Goal: Task Accomplishment & Management: Complete application form

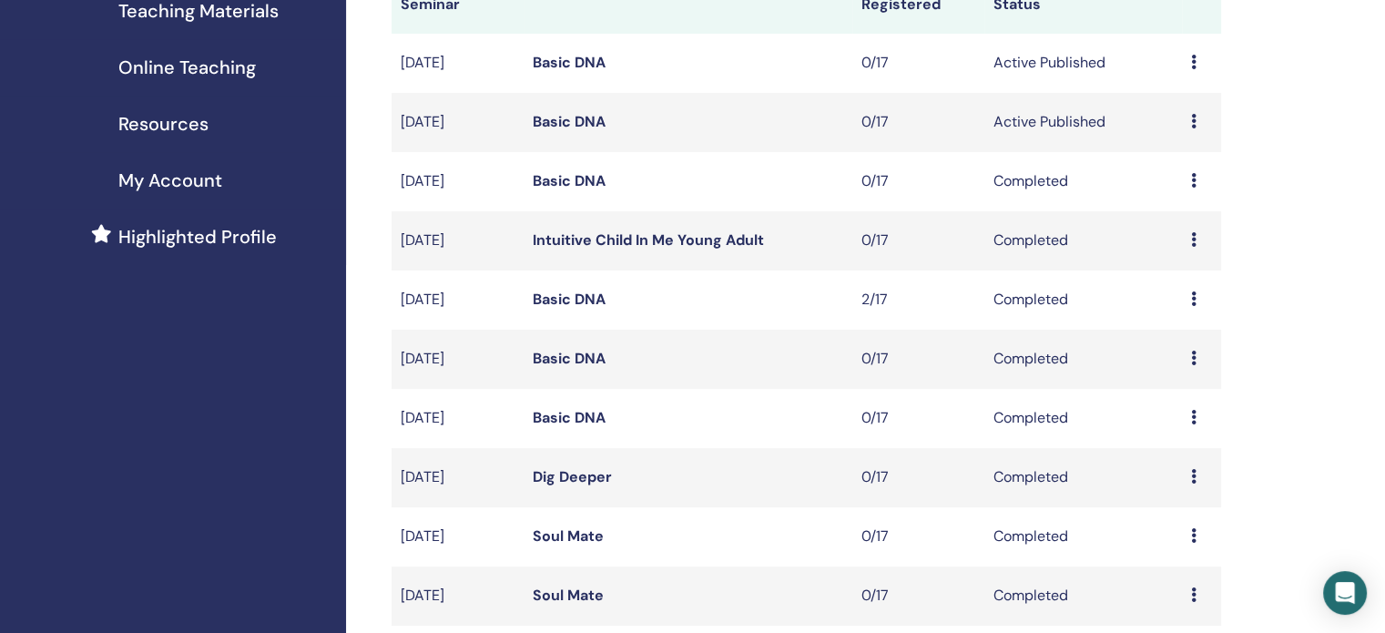
scroll to position [637, 0]
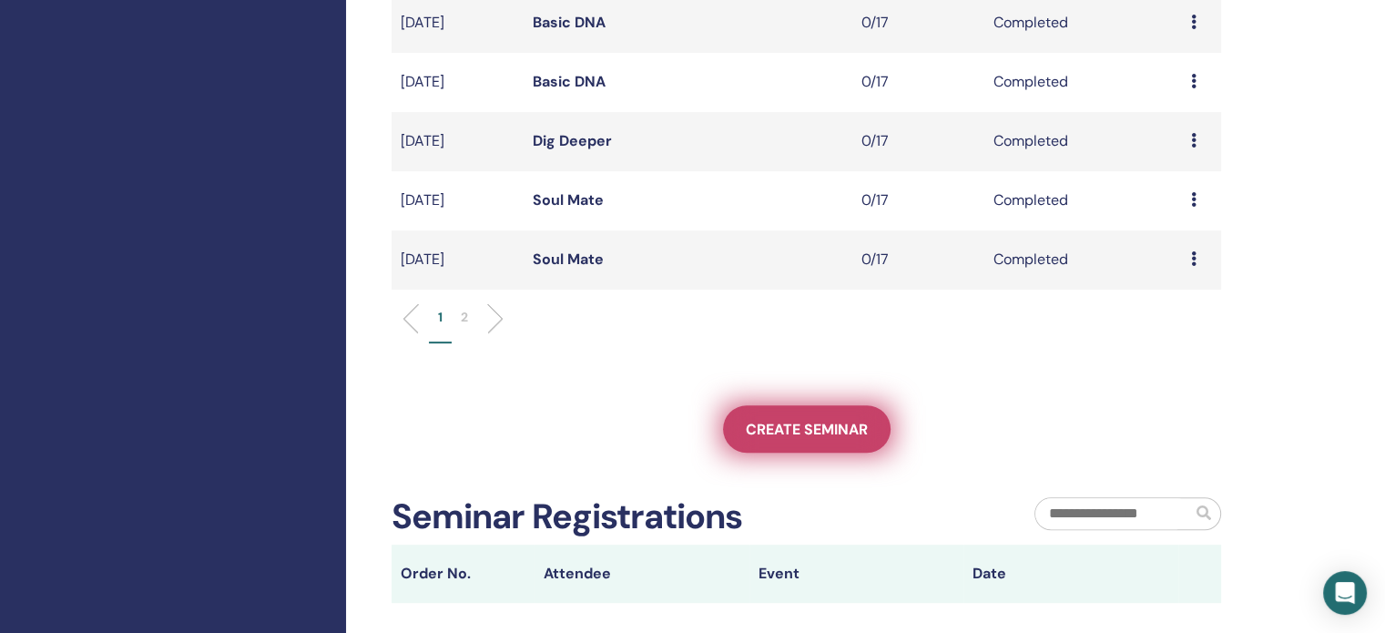
click at [794, 414] on link "Create seminar" at bounding box center [806, 428] width 167 height 47
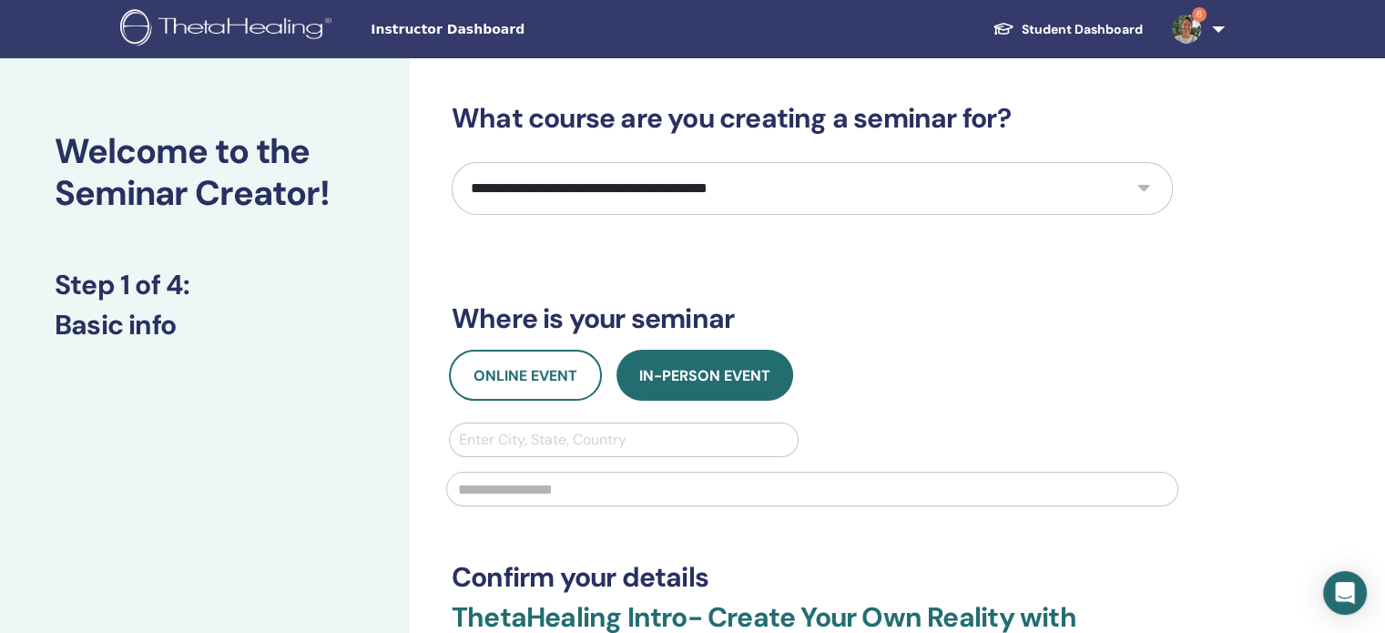
click at [821, 187] on select "**********" at bounding box center [811, 188] width 721 height 53
click at [825, 183] on select "**********" at bounding box center [811, 188] width 721 height 53
click at [516, 377] on span "Online Event" at bounding box center [525, 375] width 104 height 19
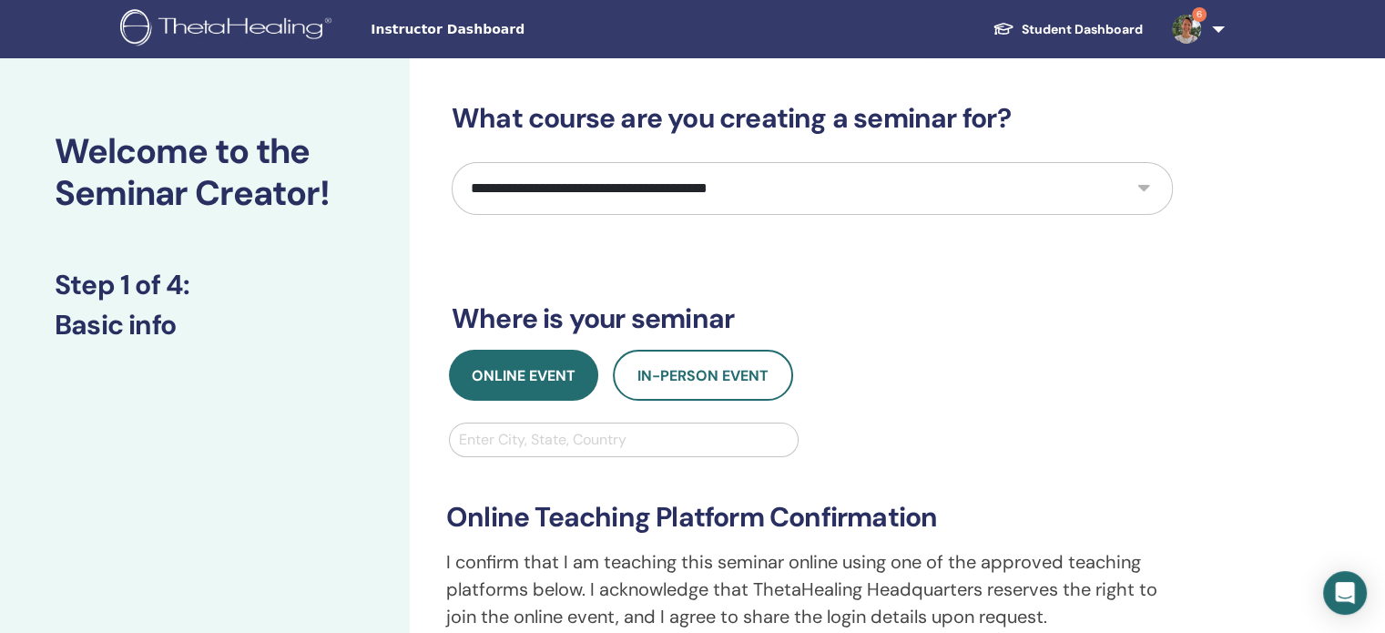
click at [554, 440] on div at bounding box center [624, 439] width 330 height 25
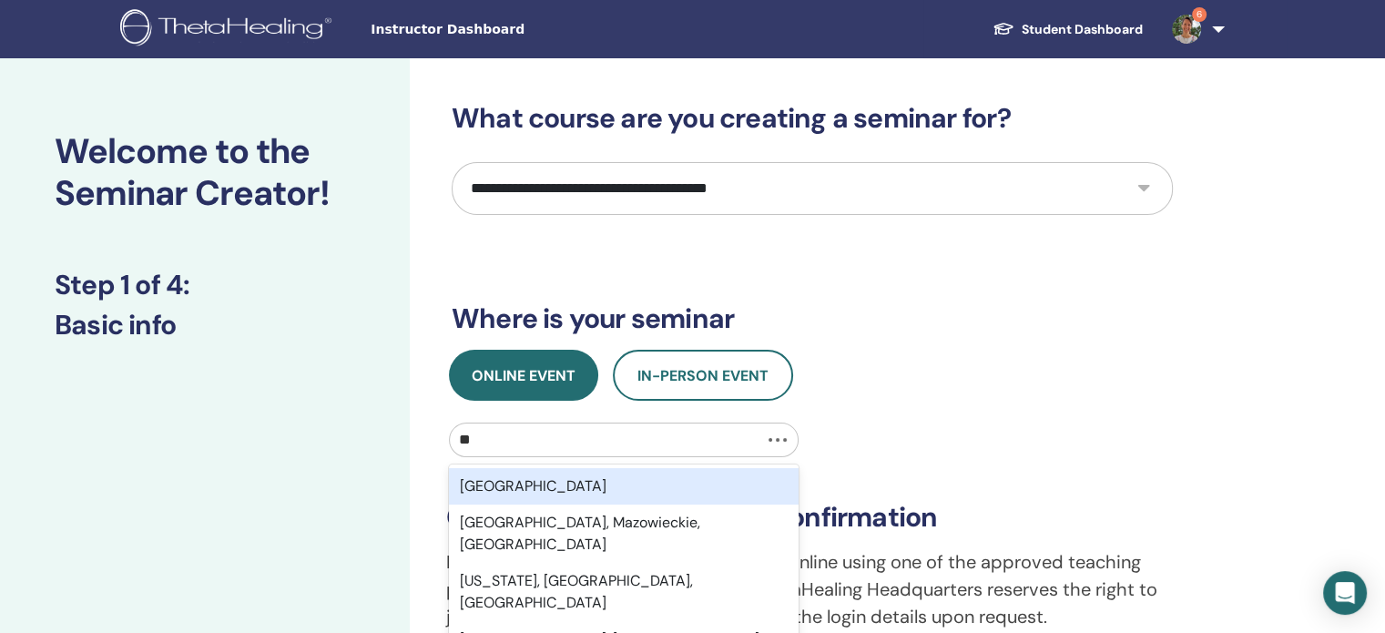
type input "***"
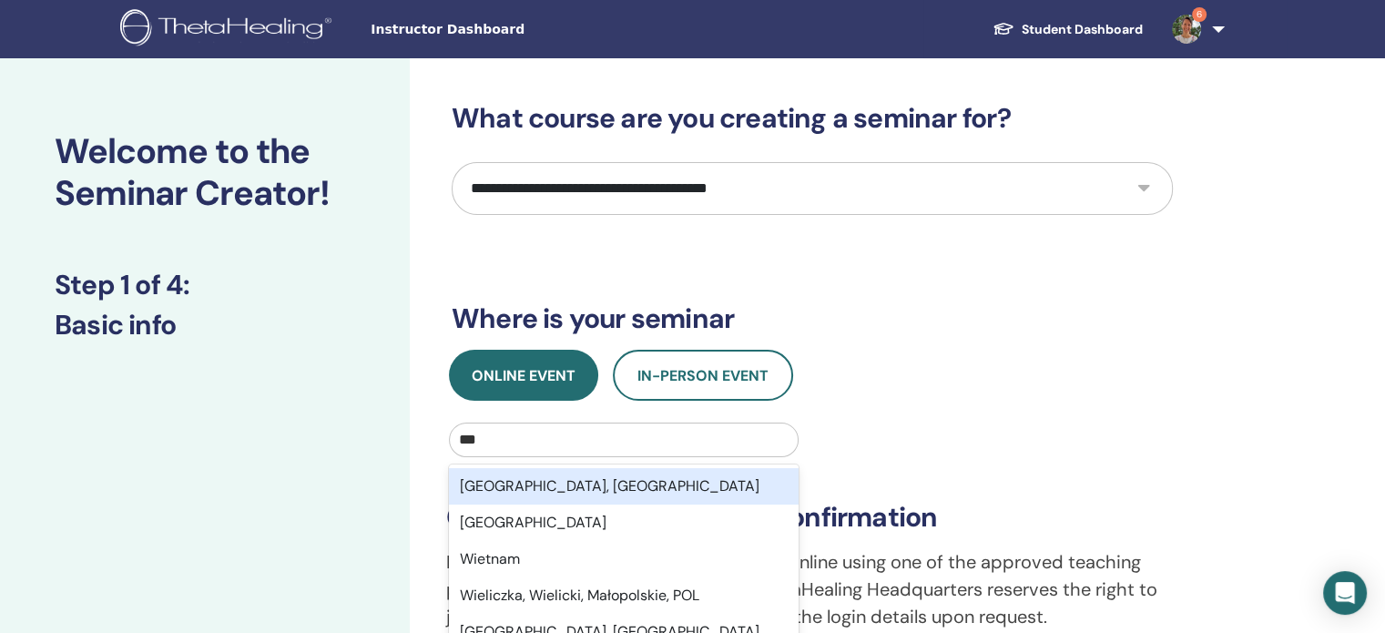
click at [548, 490] on div "Wien, AUT" at bounding box center [624, 486] width 350 height 36
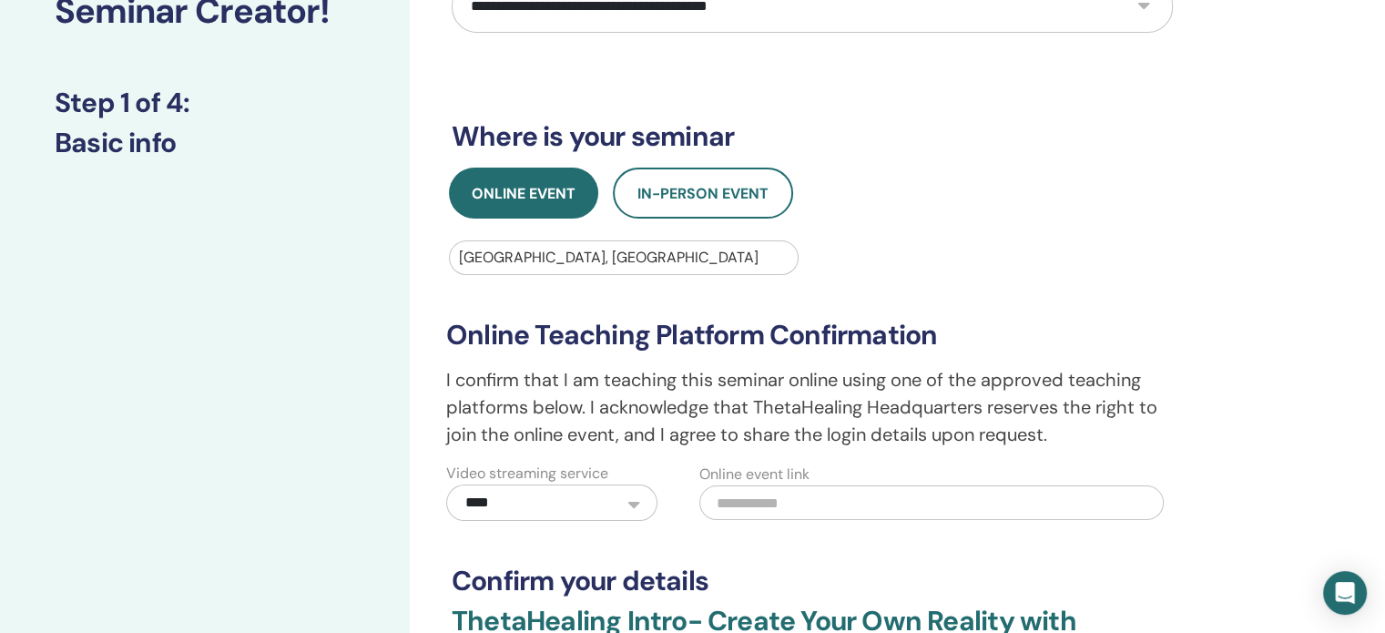
scroll to position [273, 0]
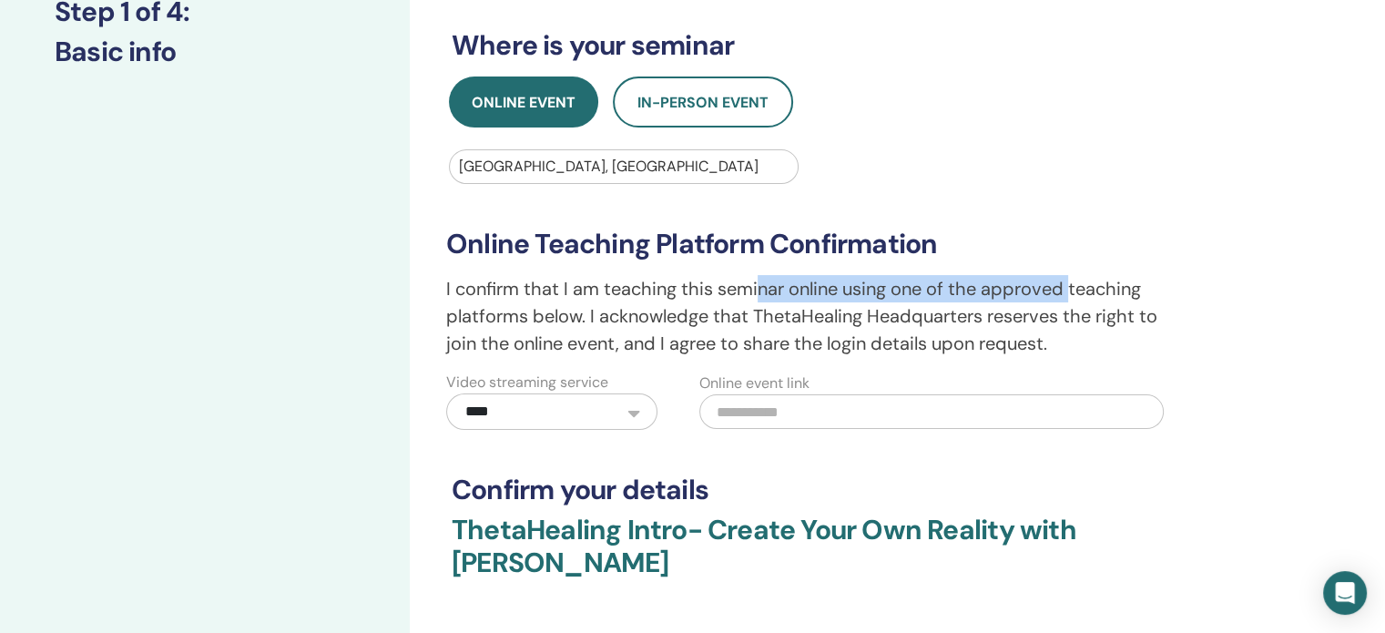
drag, startPoint x: 773, startPoint y: 289, endPoint x: 1070, endPoint y: 286, distance: 296.8
click at [1072, 287] on p "I confirm that I am teaching this seminar online using one of the approved teac…" at bounding box center [812, 316] width 732 height 82
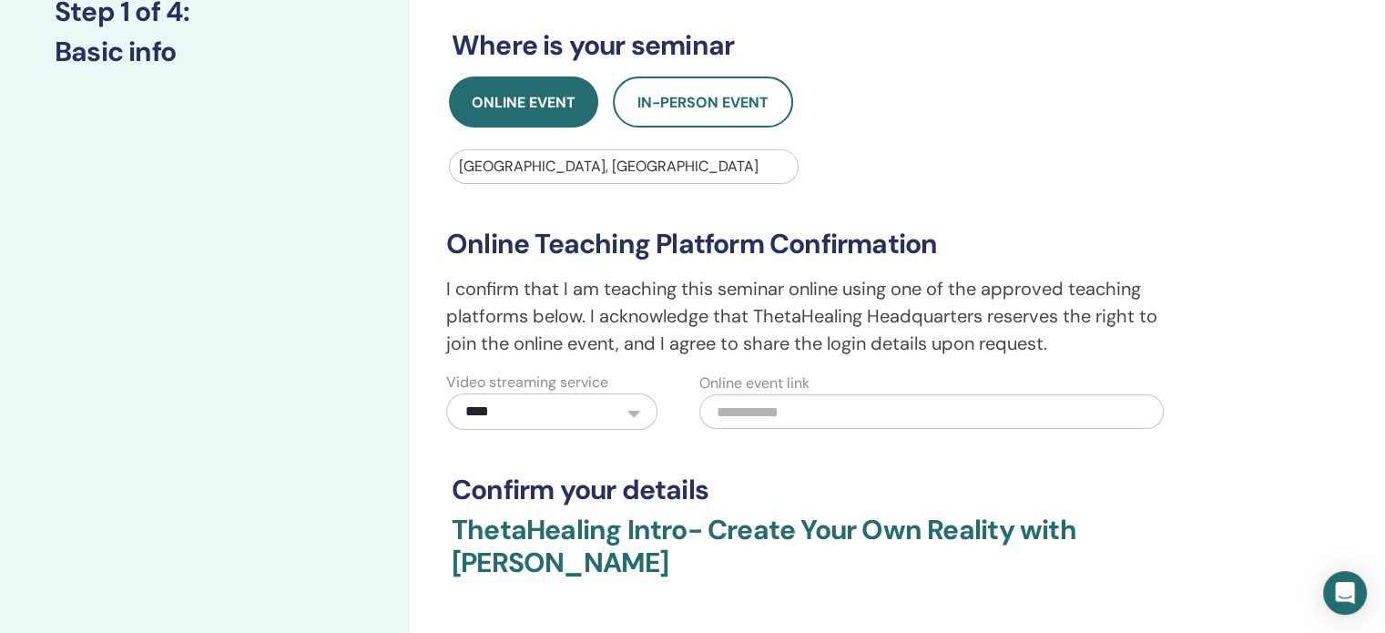
click at [602, 303] on p "I confirm that I am teaching this seminar online using one of the approved teac…" at bounding box center [812, 316] width 732 height 82
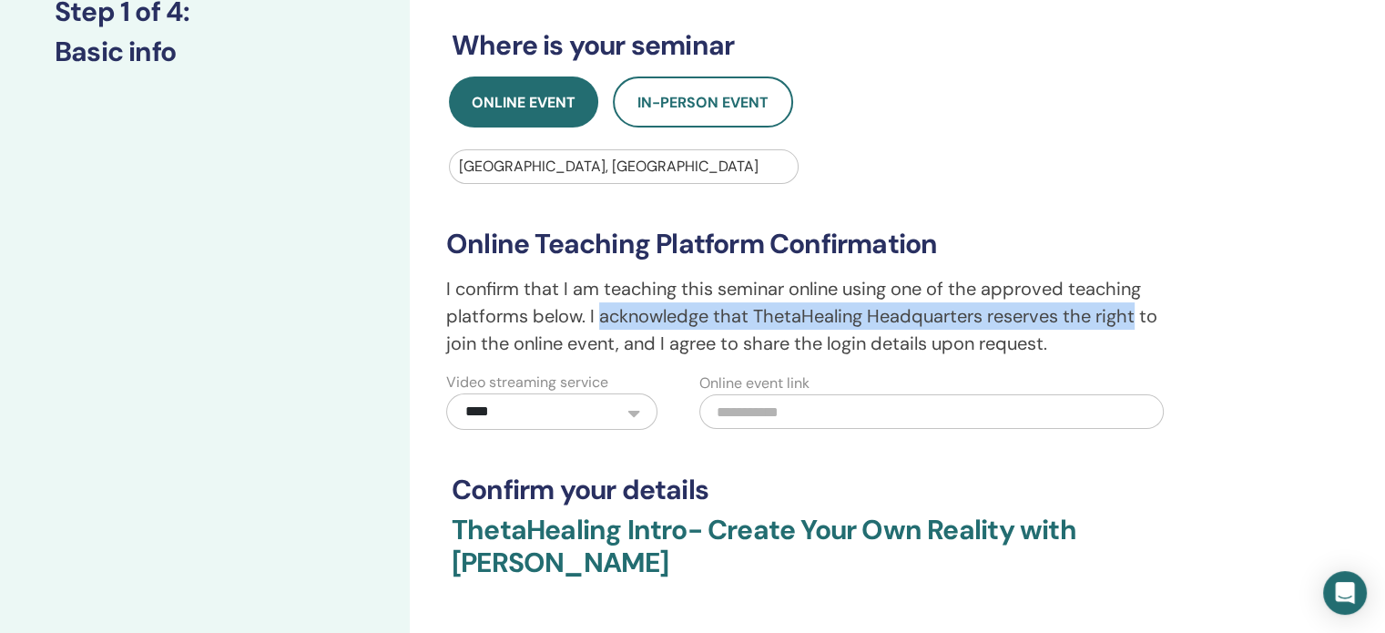
drag, startPoint x: 602, startPoint y: 303, endPoint x: 1118, endPoint y: 305, distance: 516.1
click at [1118, 305] on p "I confirm that I am teaching this seminar online using one of the approved teac…" at bounding box center [812, 316] width 732 height 82
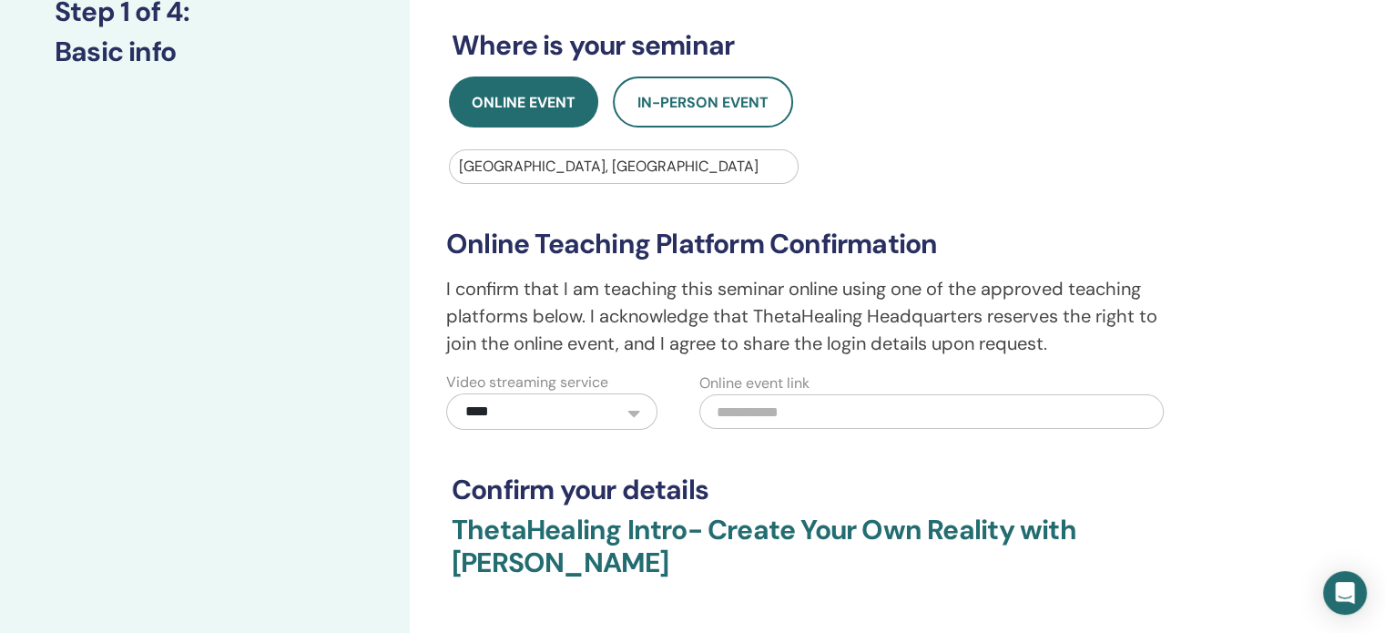
click at [586, 331] on p "I confirm that I am teaching this seminar online using one of the approved teac…" at bounding box center [812, 316] width 732 height 82
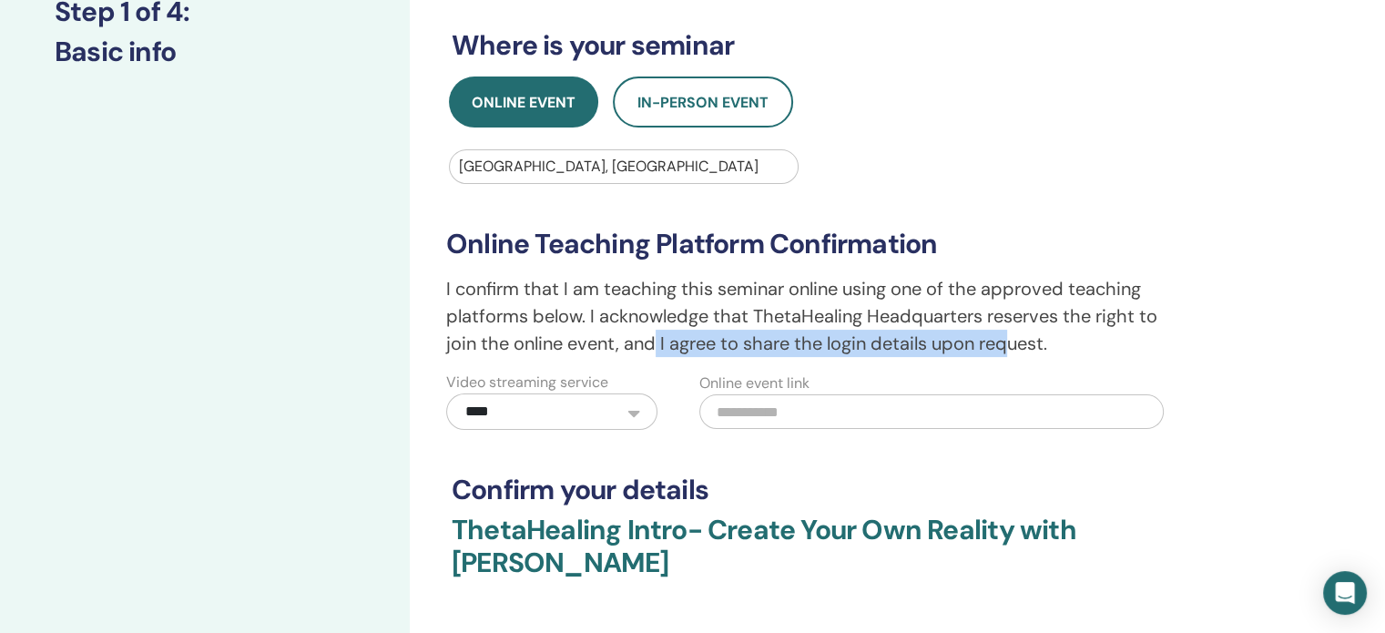
drag, startPoint x: 657, startPoint y: 343, endPoint x: 1015, endPoint y: 337, distance: 357.8
click at [1015, 337] on p "I confirm that I am teaching this seminar online using one of the approved teac…" at bounding box center [812, 316] width 732 height 82
click at [1005, 312] on p "I confirm that I am teaching this seminar online using one of the approved teac…" at bounding box center [812, 316] width 732 height 82
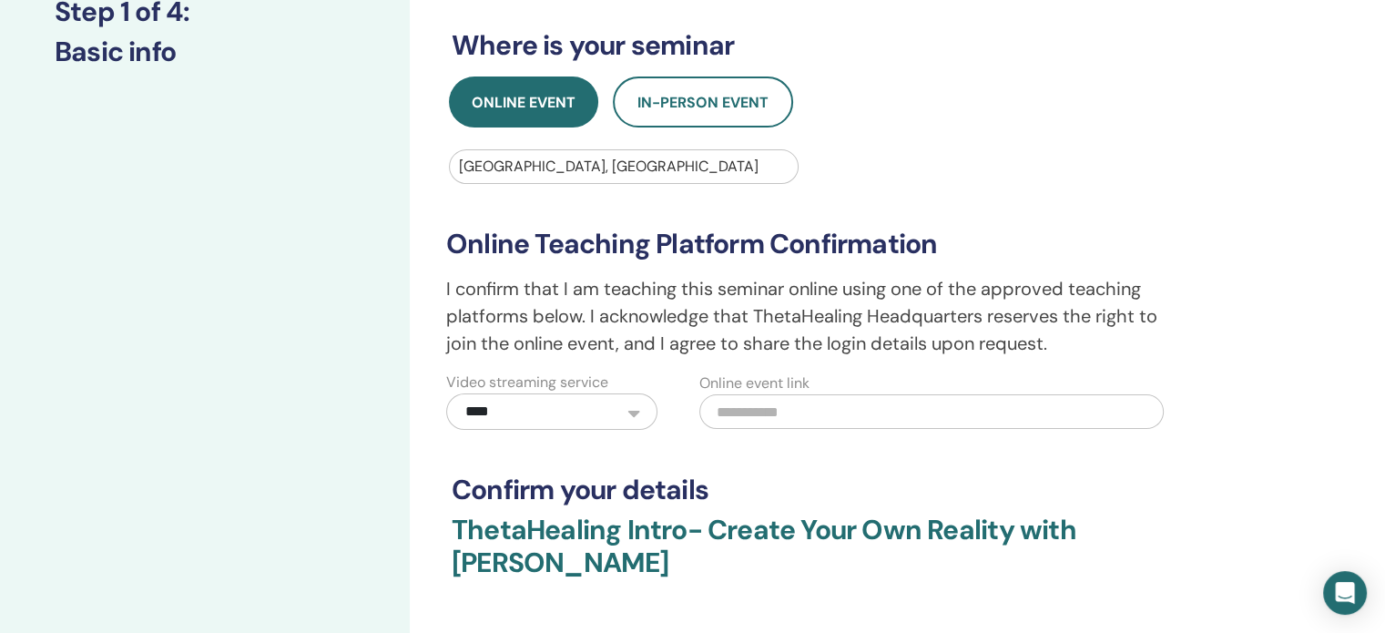
click at [637, 411] on select "**********" at bounding box center [551, 411] width 211 height 36
click at [765, 413] on input "text" at bounding box center [931, 411] width 464 height 35
paste input "**********"
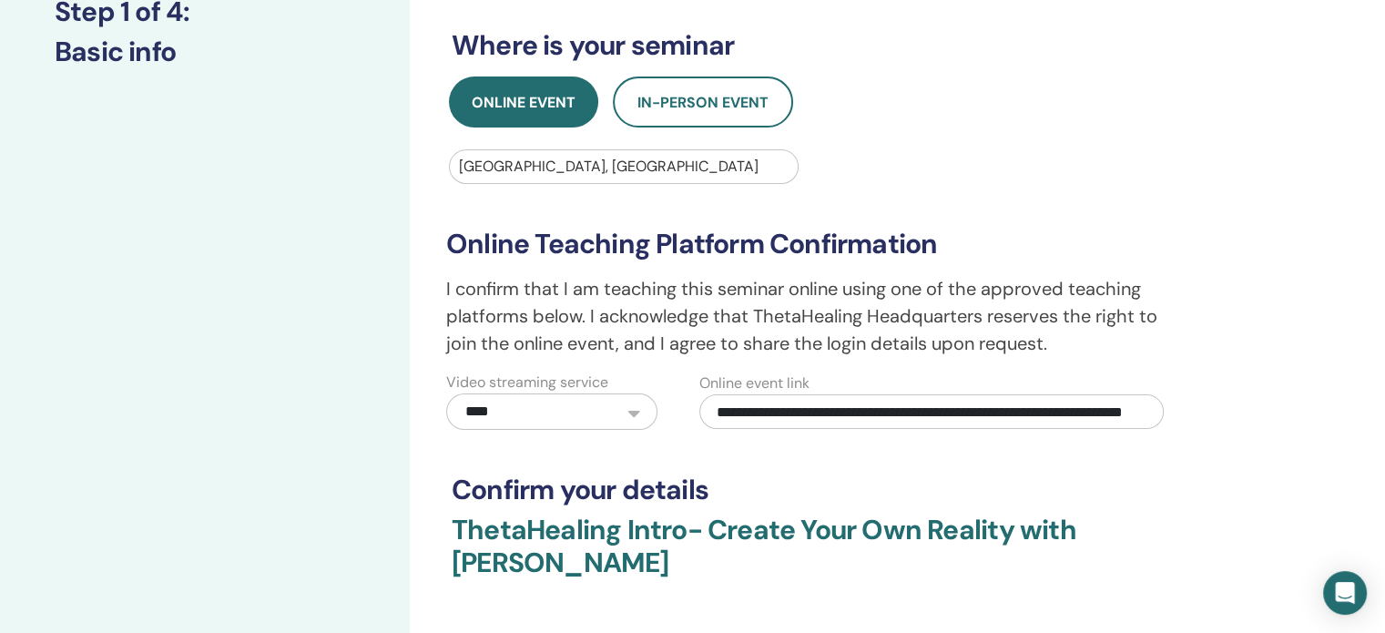
type input "**********"
click at [779, 473] on h3 "Confirm your details" at bounding box center [811, 489] width 721 height 33
click at [641, 487] on h3 "Confirm your details" at bounding box center [811, 489] width 721 height 33
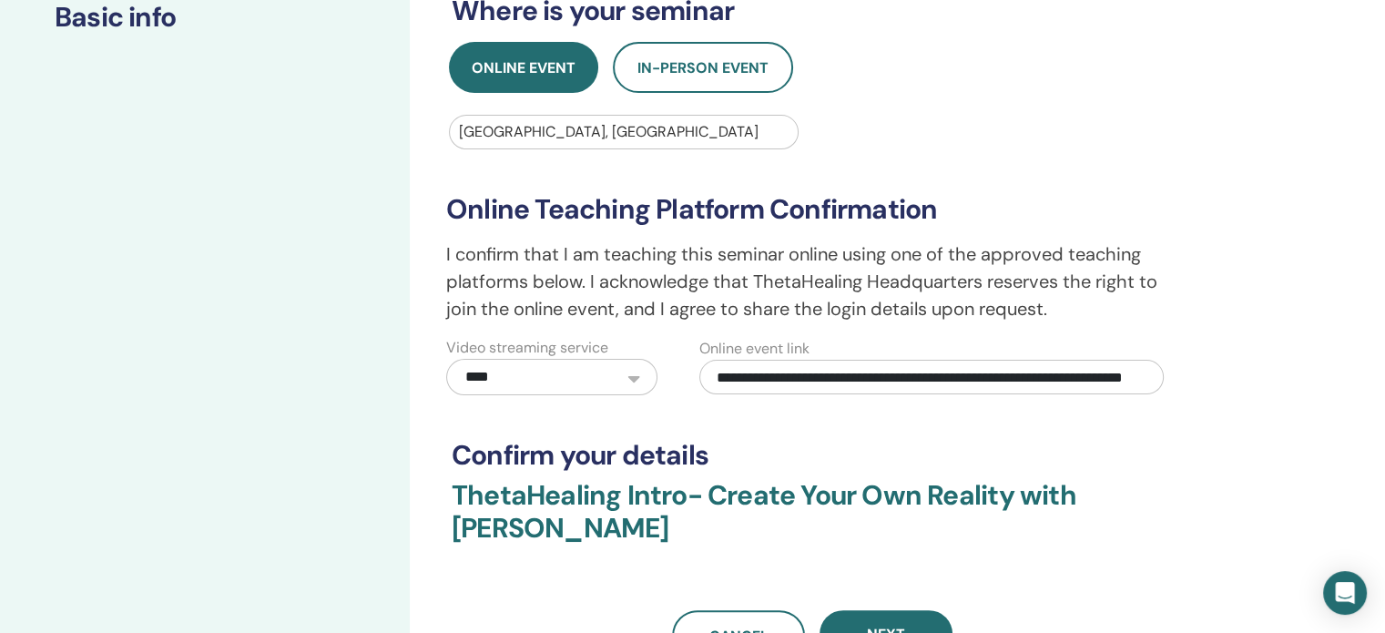
scroll to position [364, 0]
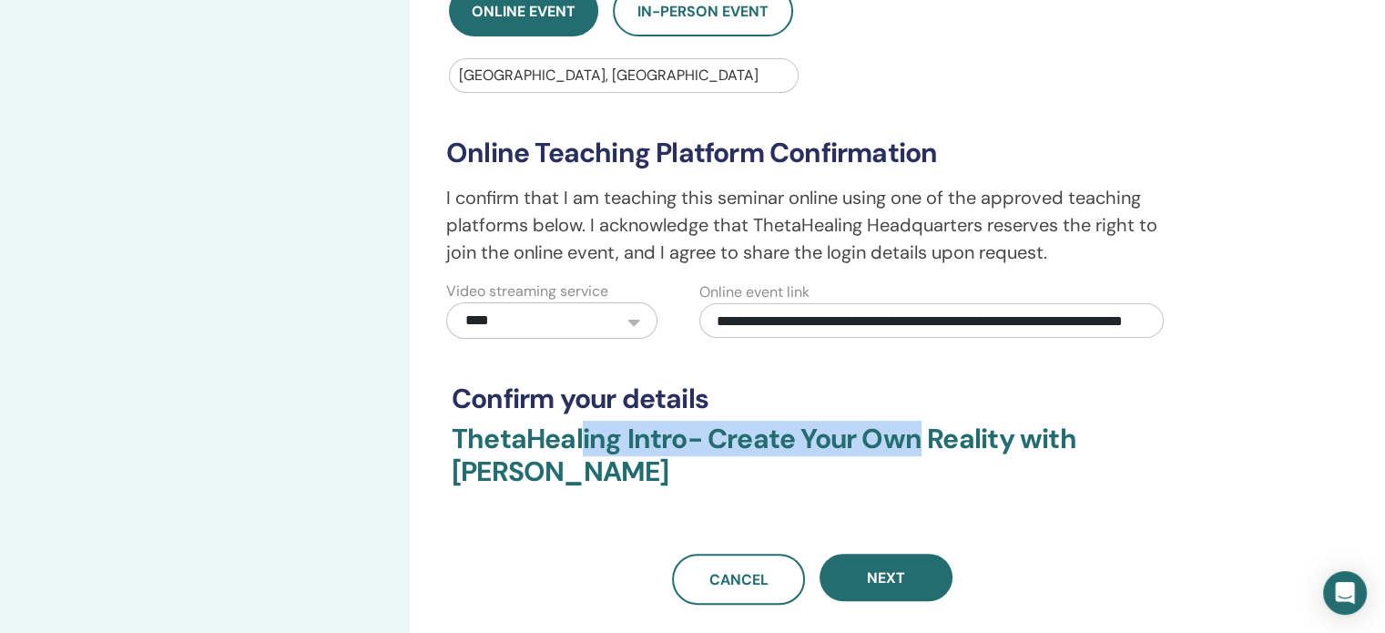
drag, startPoint x: 584, startPoint y: 440, endPoint x: 928, endPoint y: 448, distance: 343.3
click at [923, 448] on h3 "ThetaHealing Intro- Create Your Own Reality with Maria Antova" at bounding box center [811, 465] width 721 height 87
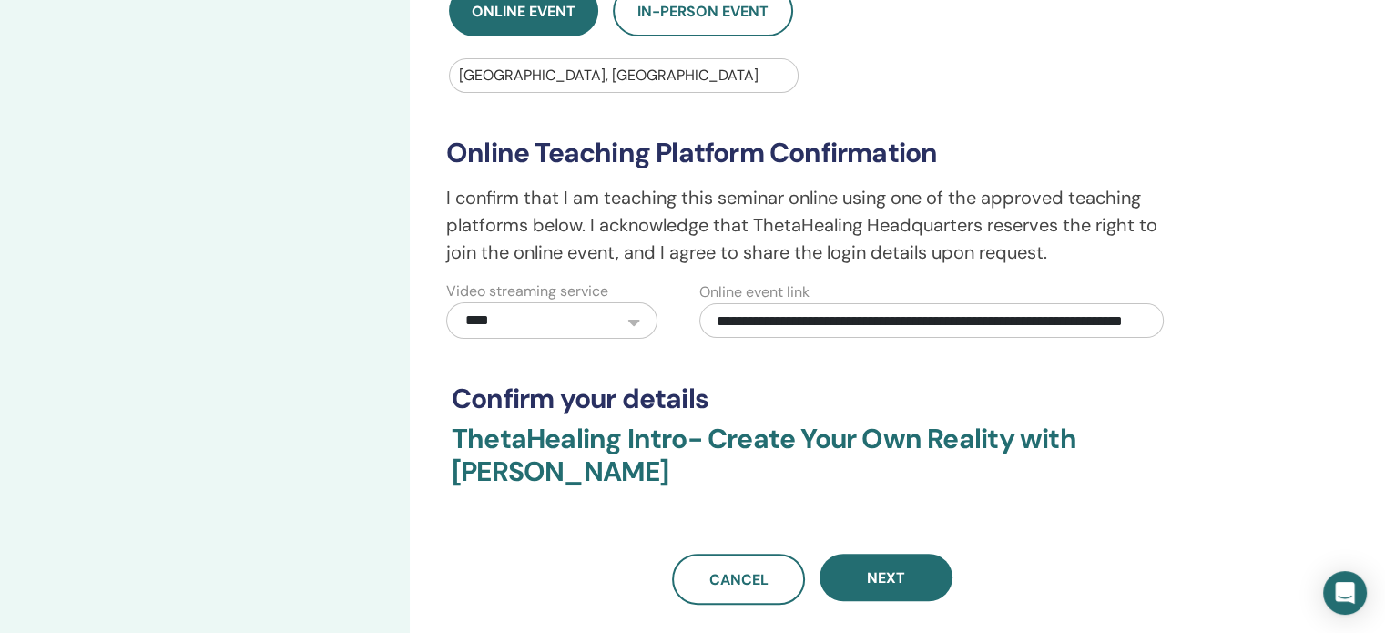
click at [1011, 434] on h3 "ThetaHealing Intro- Create Your Own Reality with Maria Antova" at bounding box center [811, 465] width 721 height 87
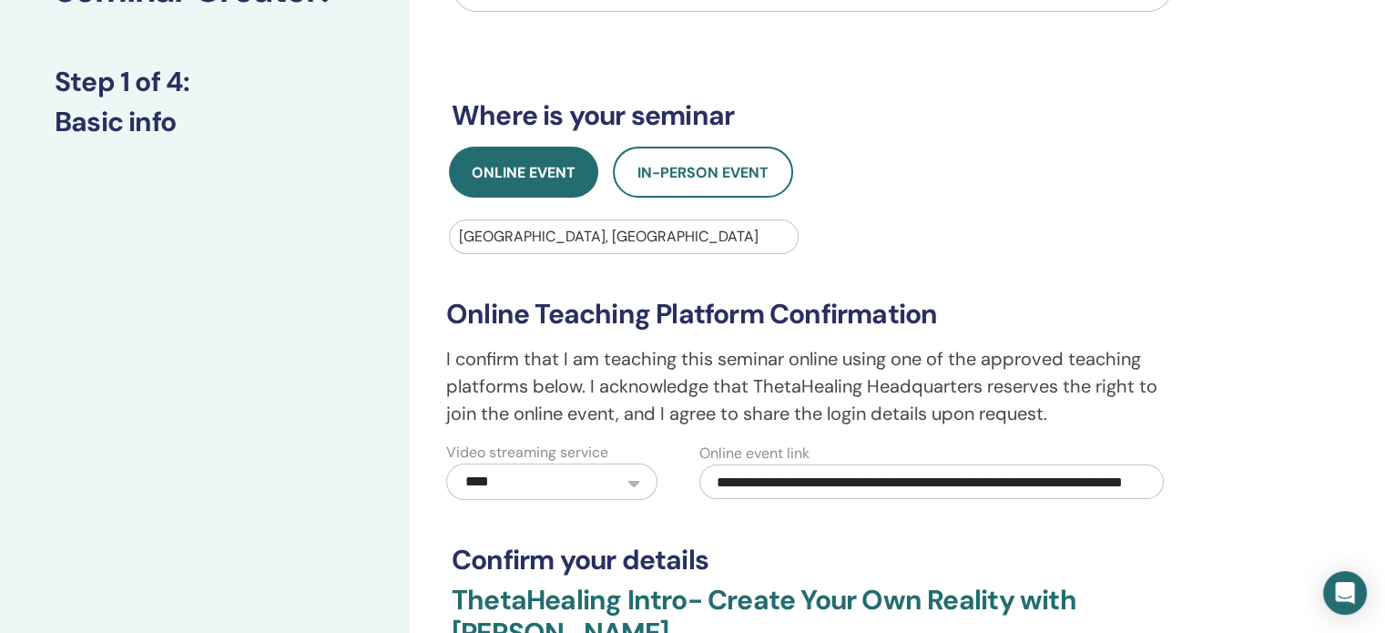
scroll to position [637, 0]
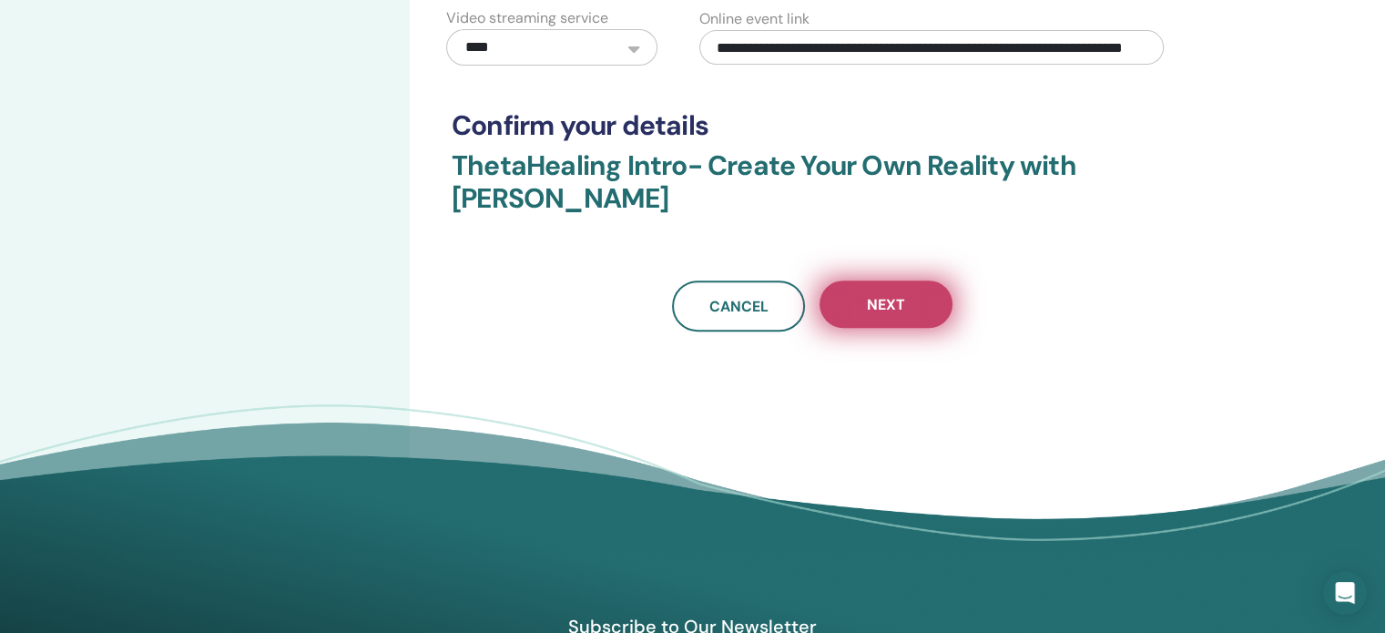
click at [914, 310] on button "Next" at bounding box center [885, 303] width 133 height 47
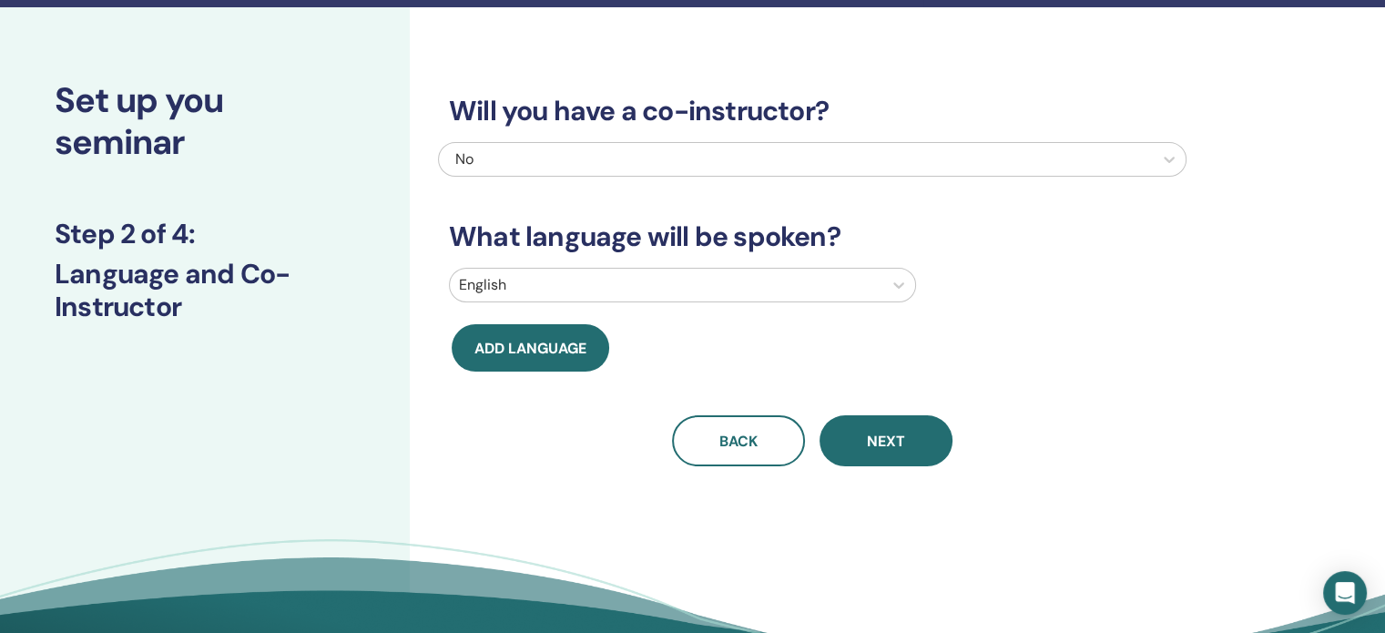
scroll to position [0, 0]
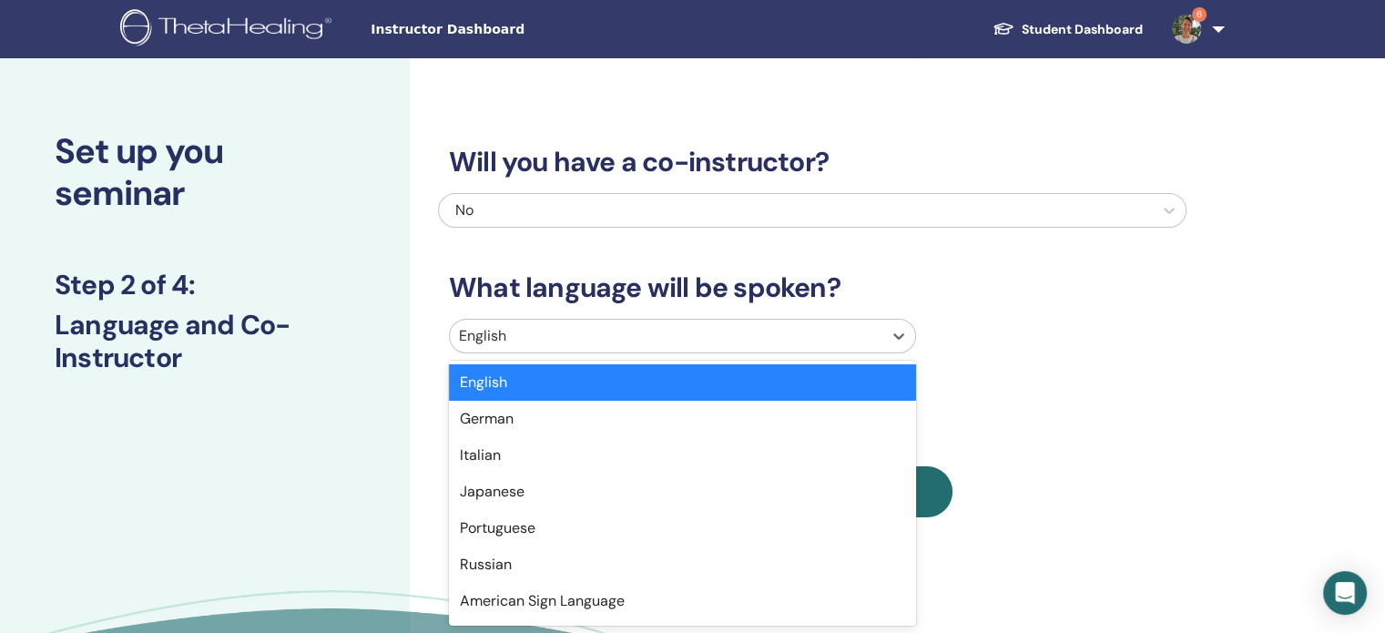
click at [744, 344] on div at bounding box center [666, 335] width 414 height 25
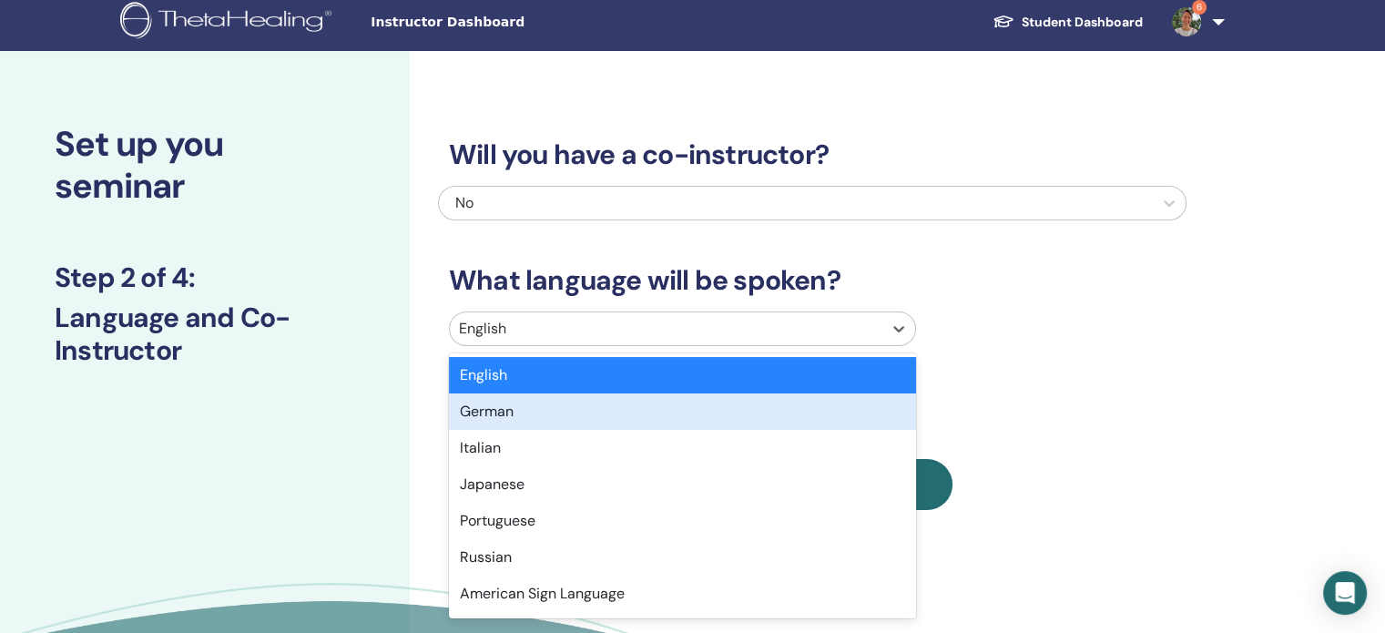
click at [706, 403] on div "German" at bounding box center [682, 411] width 467 height 36
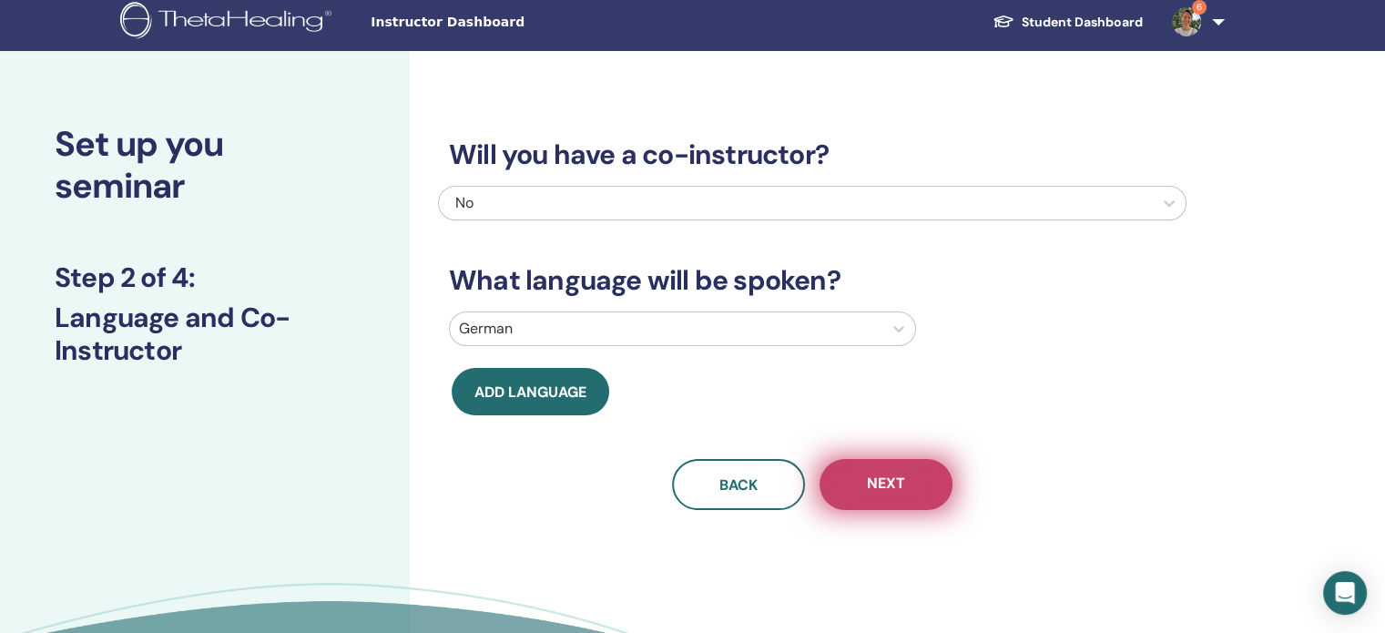
click at [914, 493] on button "Next" at bounding box center [885, 484] width 133 height 51
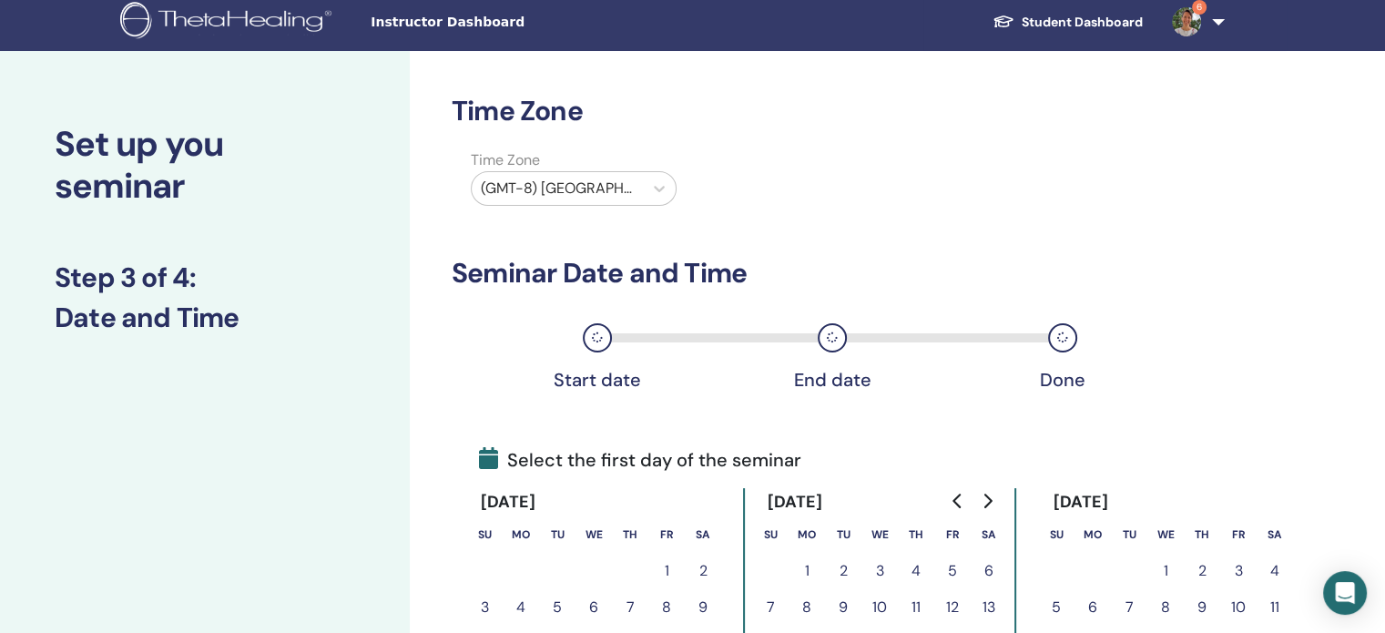
click at [594, 194] on div at bounding box center [557, 188] width 153 height 25
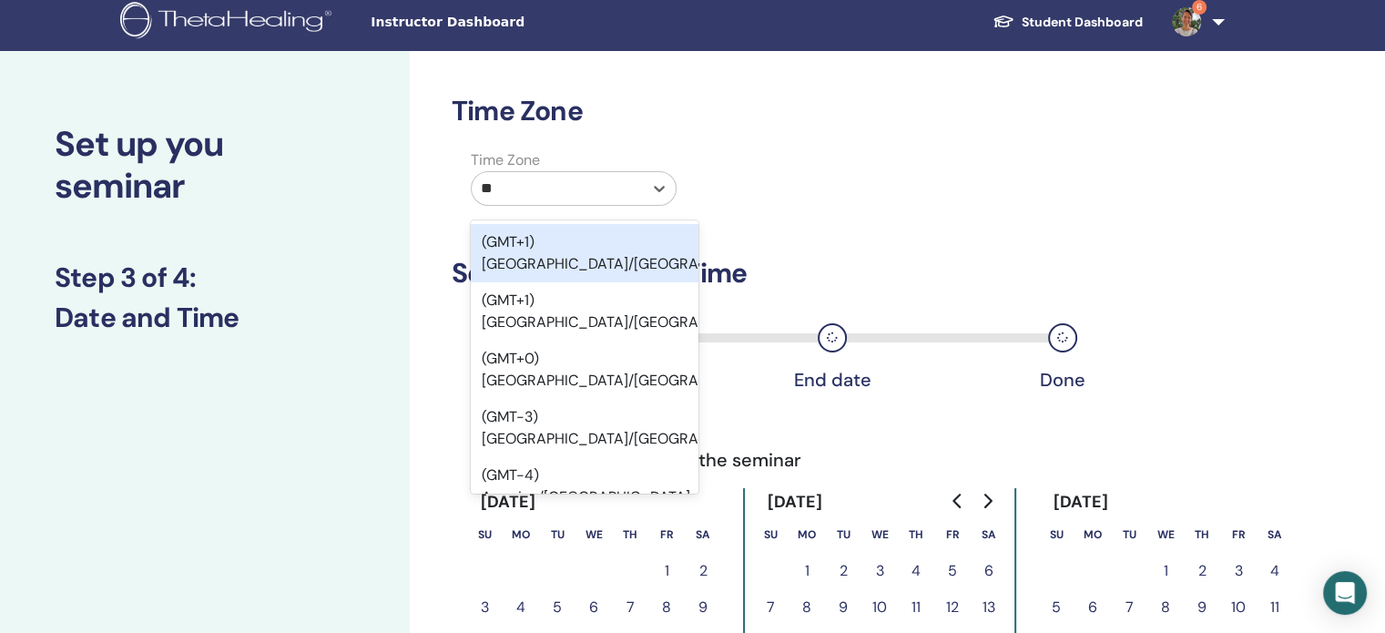
type input "***"
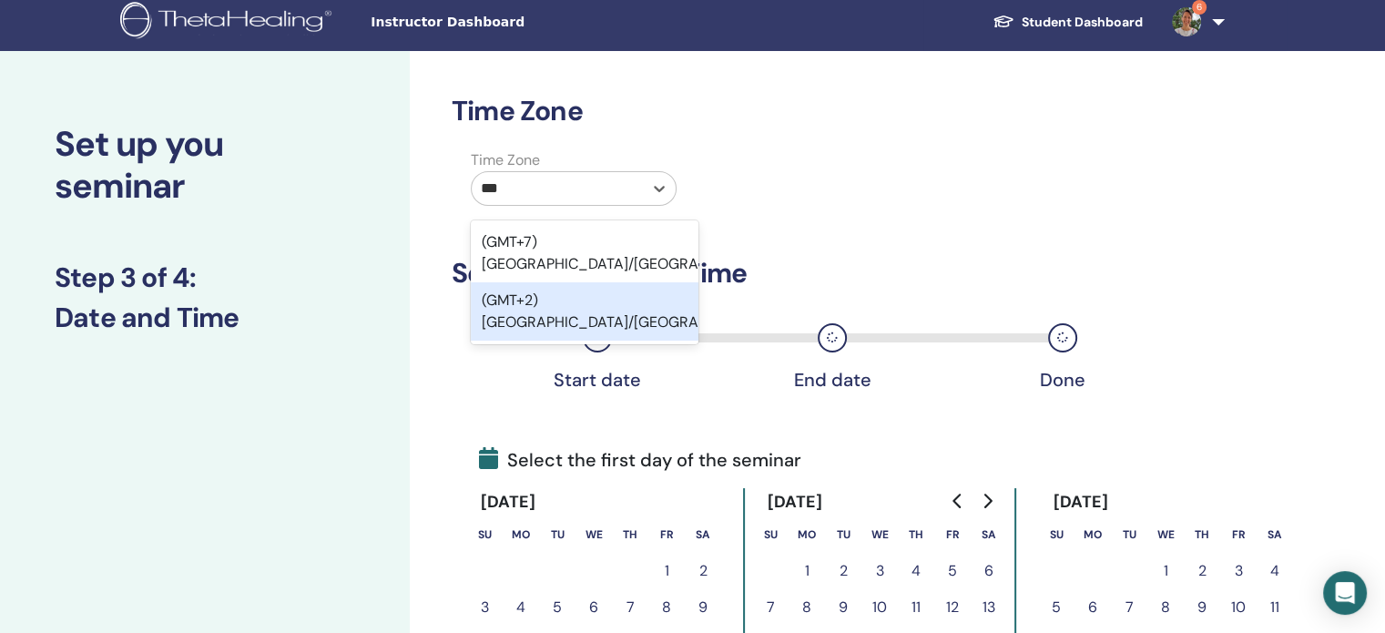
click at [591, 282] on div "(GMT+2) Europe/Vienna" at bounding box center [585, 311] width 228 height 58
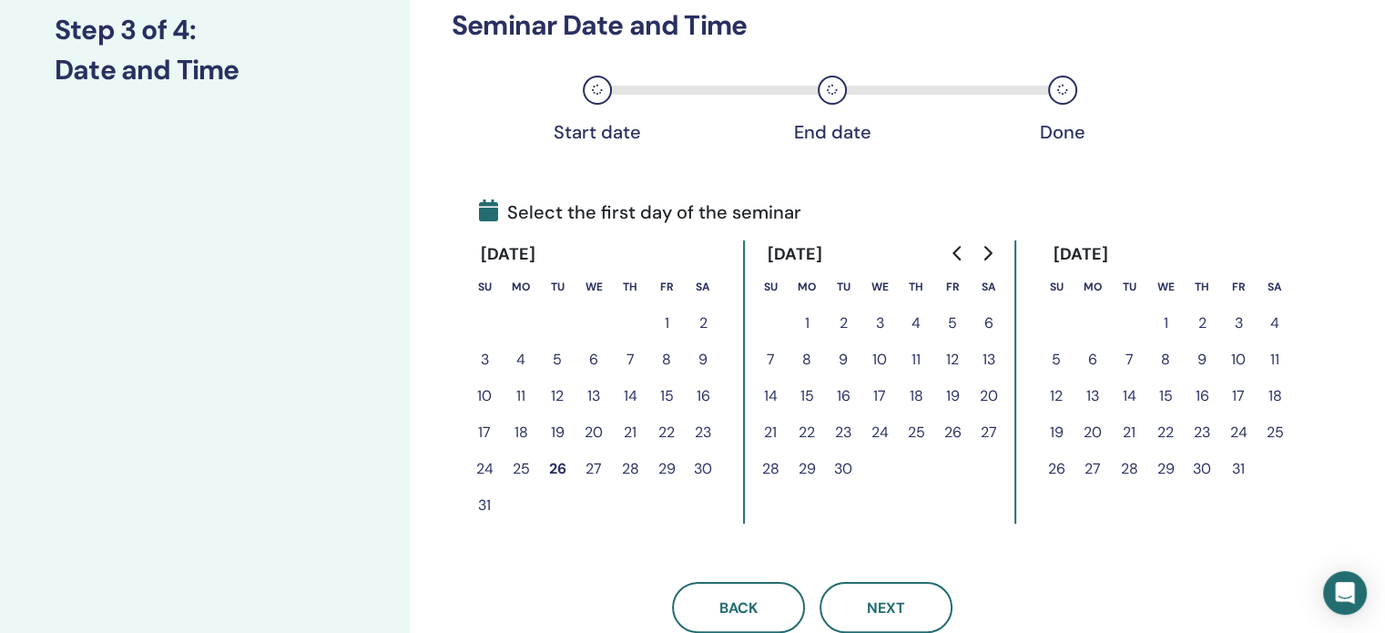
scroll to position [280, 0]
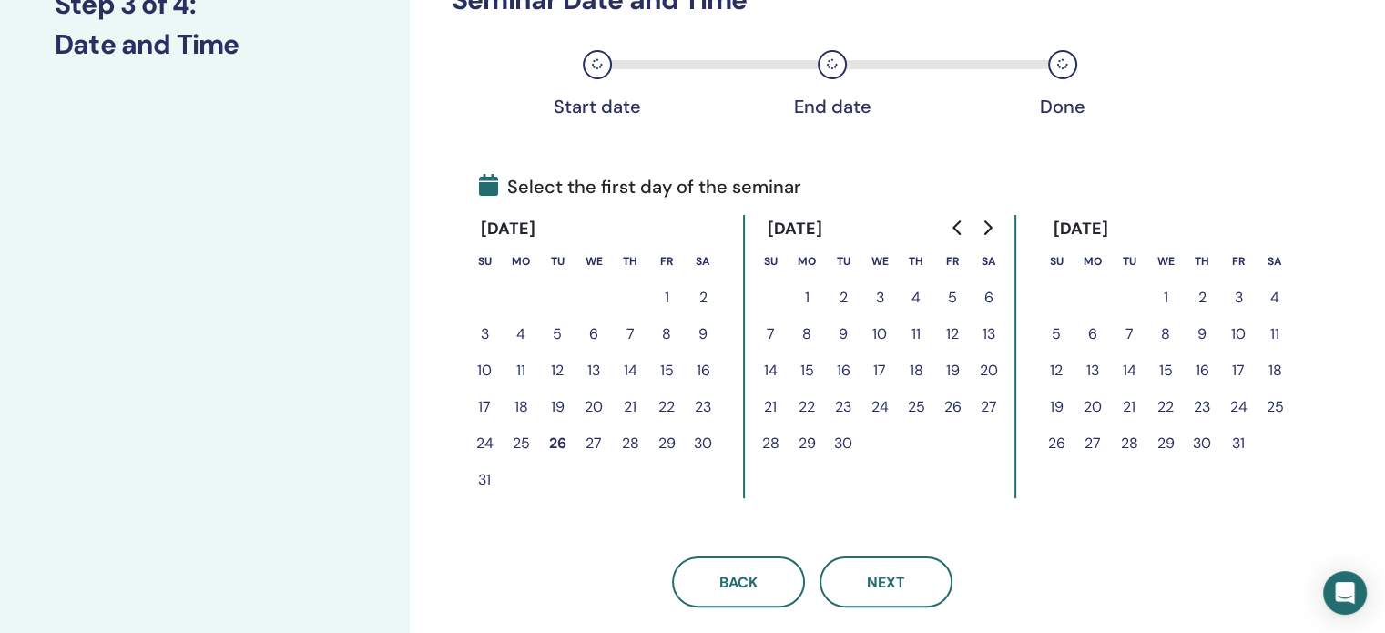
click at [917, 294] on button "4" at bounding box center [916, 297] width 36 height 36
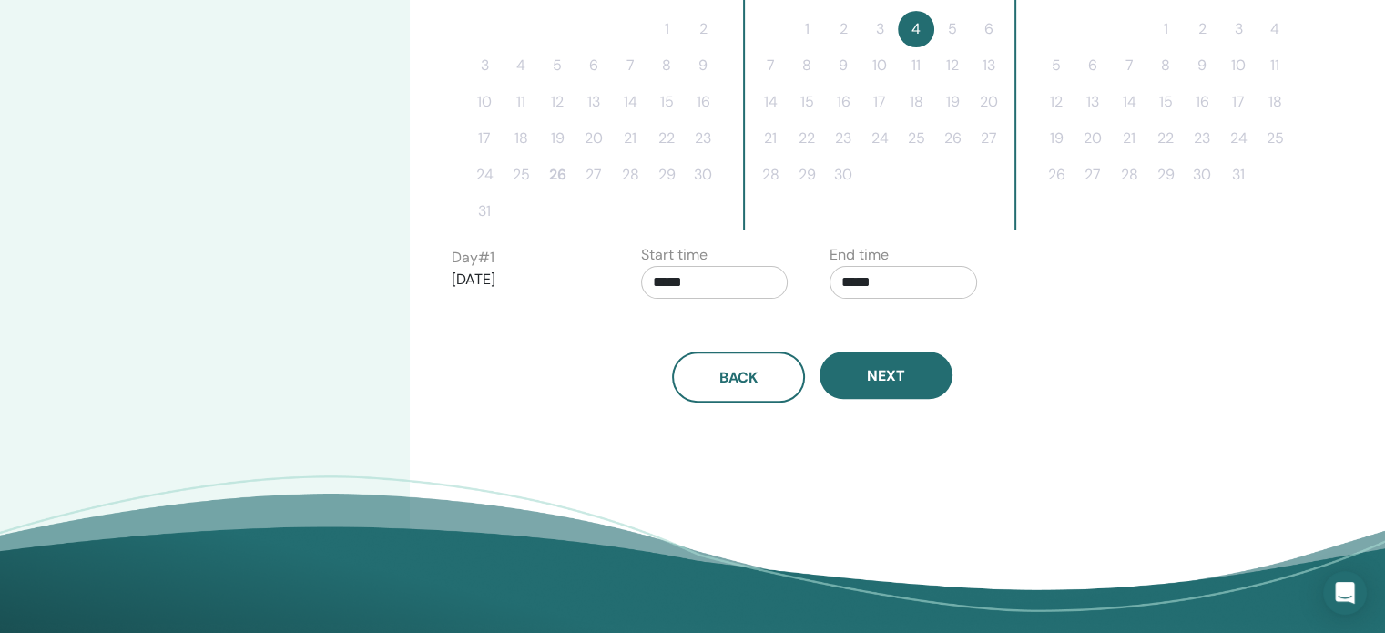
scroll to position [553, 0]
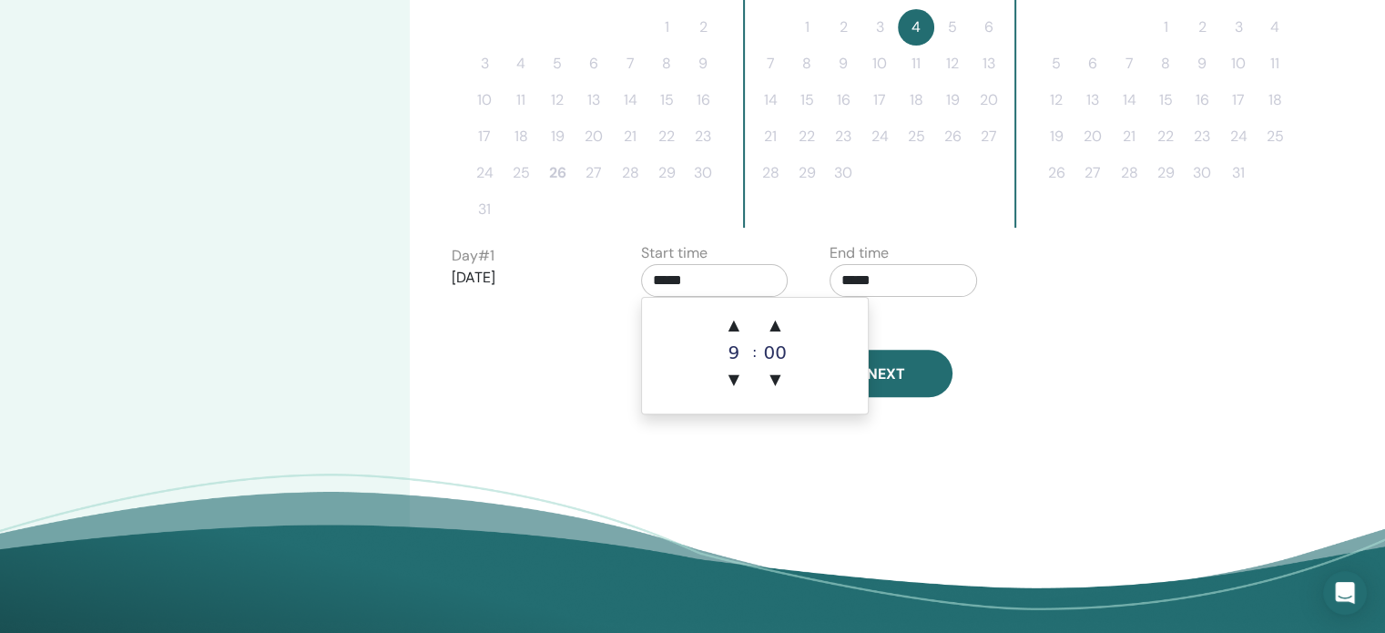
drag, startPoint x: 666, startPoint y: 277, endPoint x: 635, endPoint y: 277, distance: 30.9
click at [635, 277] on div "Start time *****" at bounding box center [721, 274] width 189 height 64
click at [732, 321] on span "▲" at bounding box center [733, 325] width 36 height 36
click at [733, 322] on span "▲" at bounding box center [733, 325] width 36 height 36
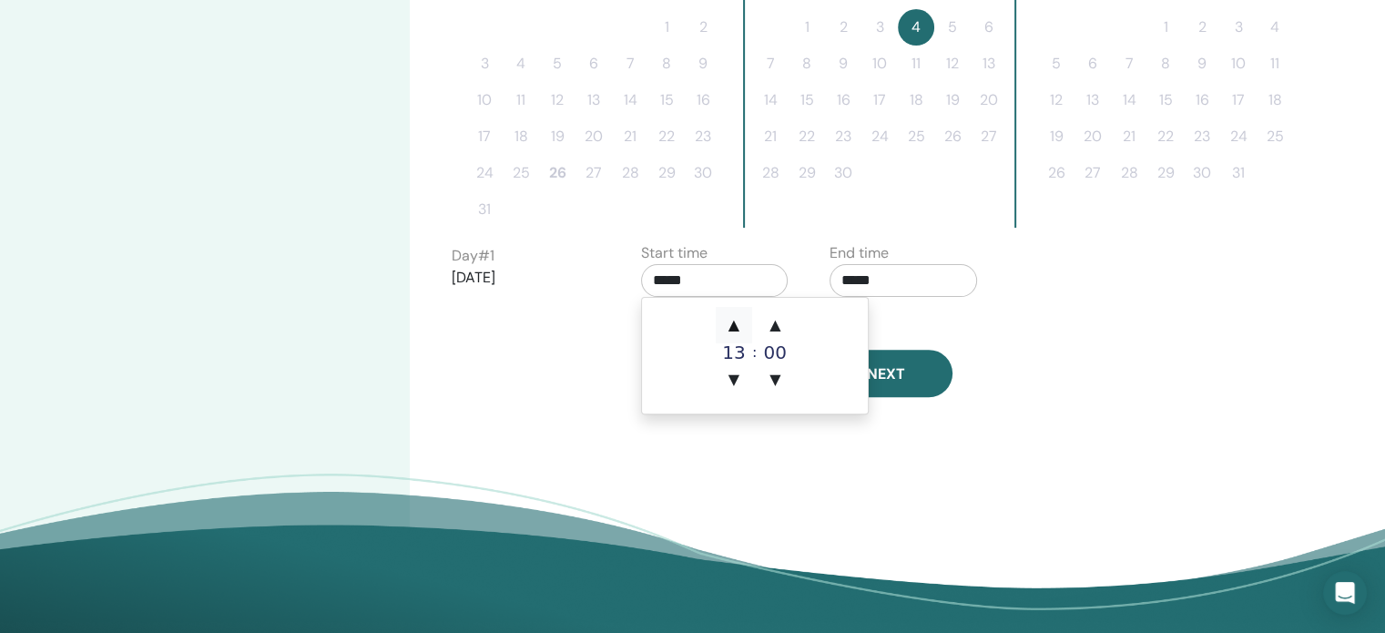
click at [735, 324] on span "▲" at bounding box center [733, 325] width 36 height 36
type input "*****"
click at [735, 324] on span "▲" at bounding box center [733, 325] width 36 height 36
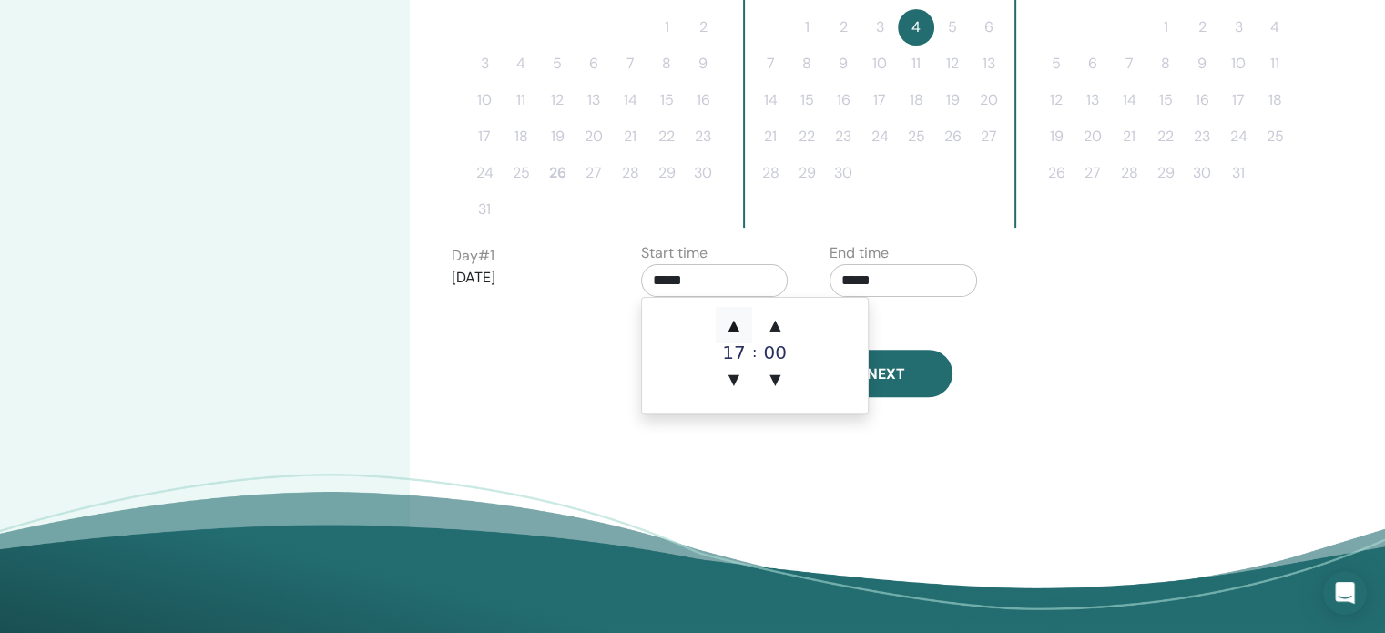
click at [735, 324] on span "▲" at bounding box center [733, 325] width 36 height 36
click at [861, 278] on input "*****" at bounding box center [902, 280] width 147 height 33
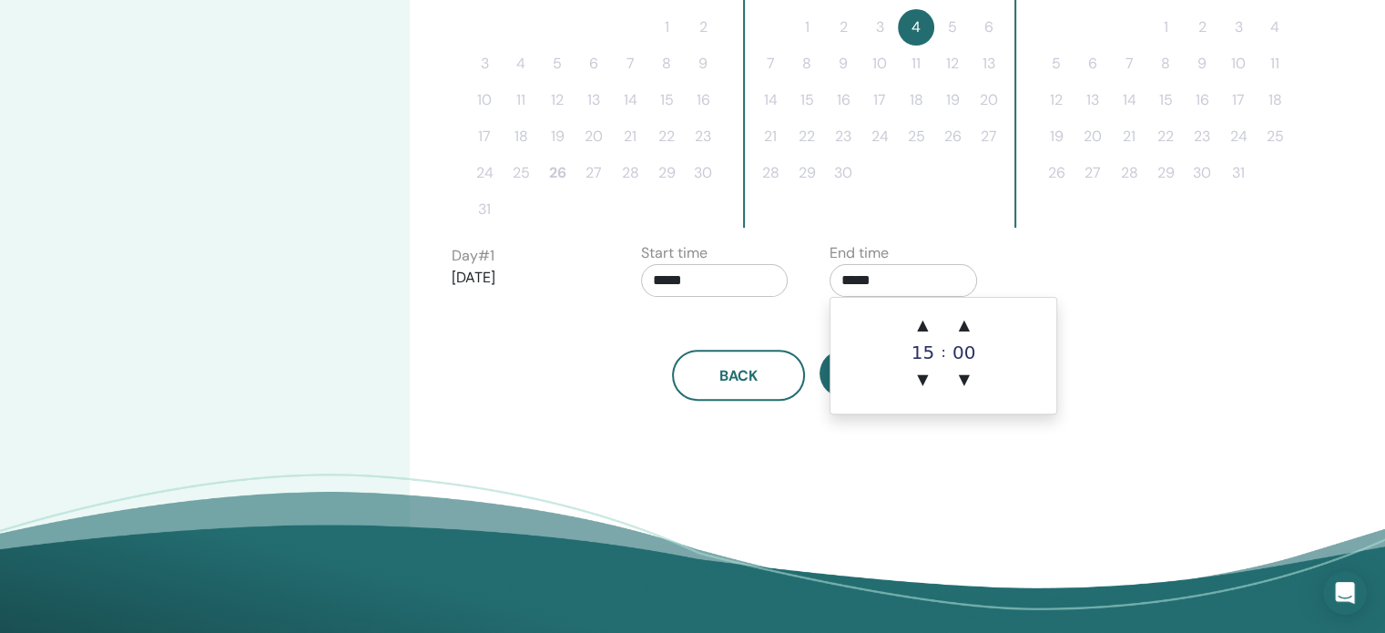
click at [851, 272] on input "*****" at bounding box center [902, 280] width 147 height 33
click at [918, 320] on span "▲" at bounding box center [922, 325] width 36 height 36
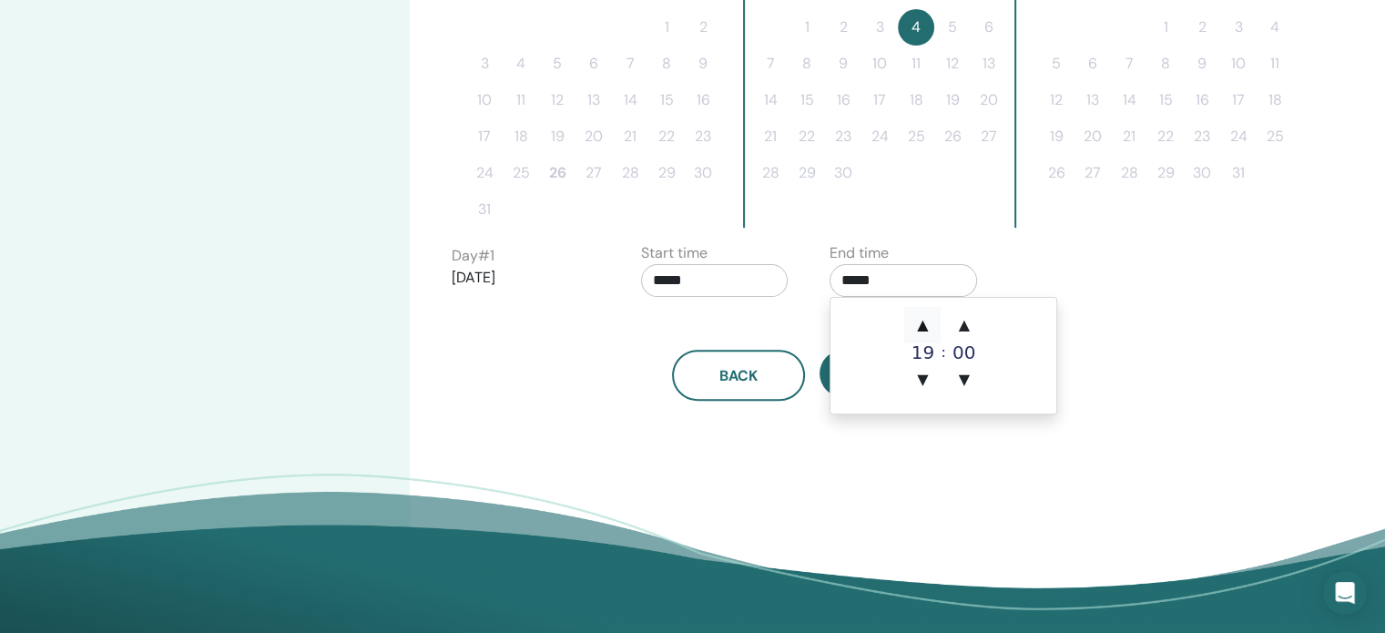
click at [918, 322] on span "▲" at bounding box center [922, 325] width 36 height 36
click at [921, 381] on span "▼" at bounding box center [922, 379] width 36 height 36
type input "*****"
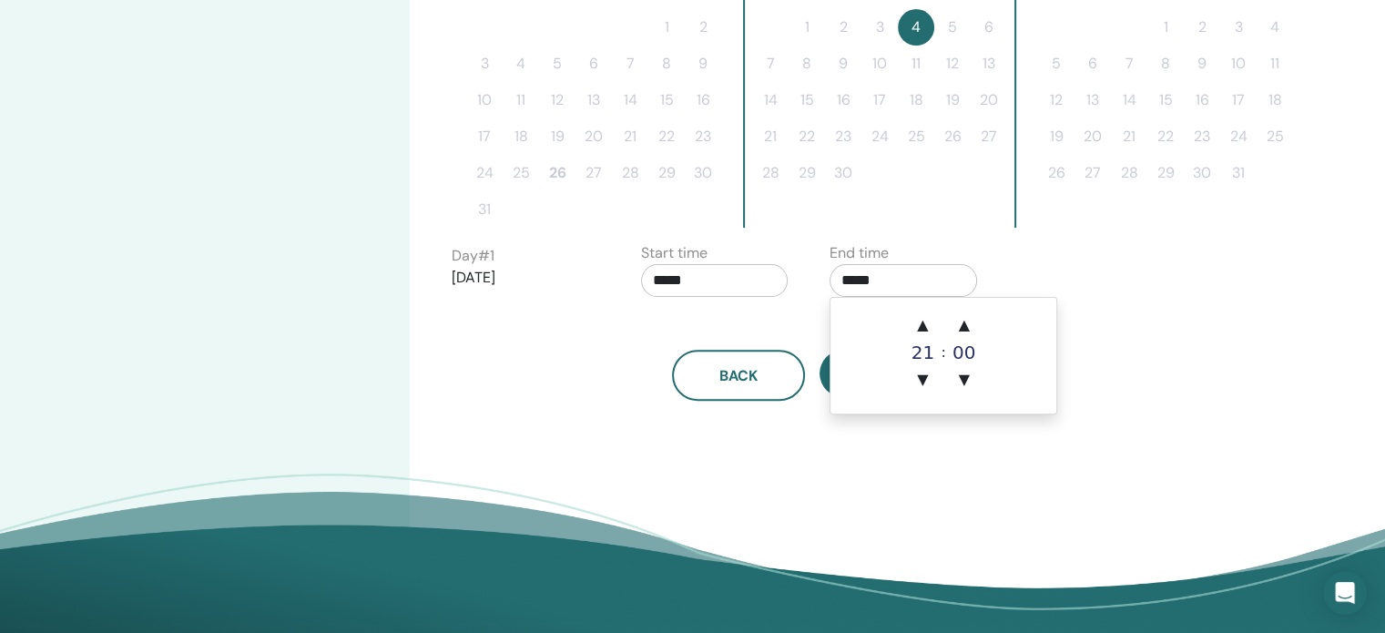
click at [1111, 380] on div "Back Next" at bounding box center [812, 375] width 748 height 51
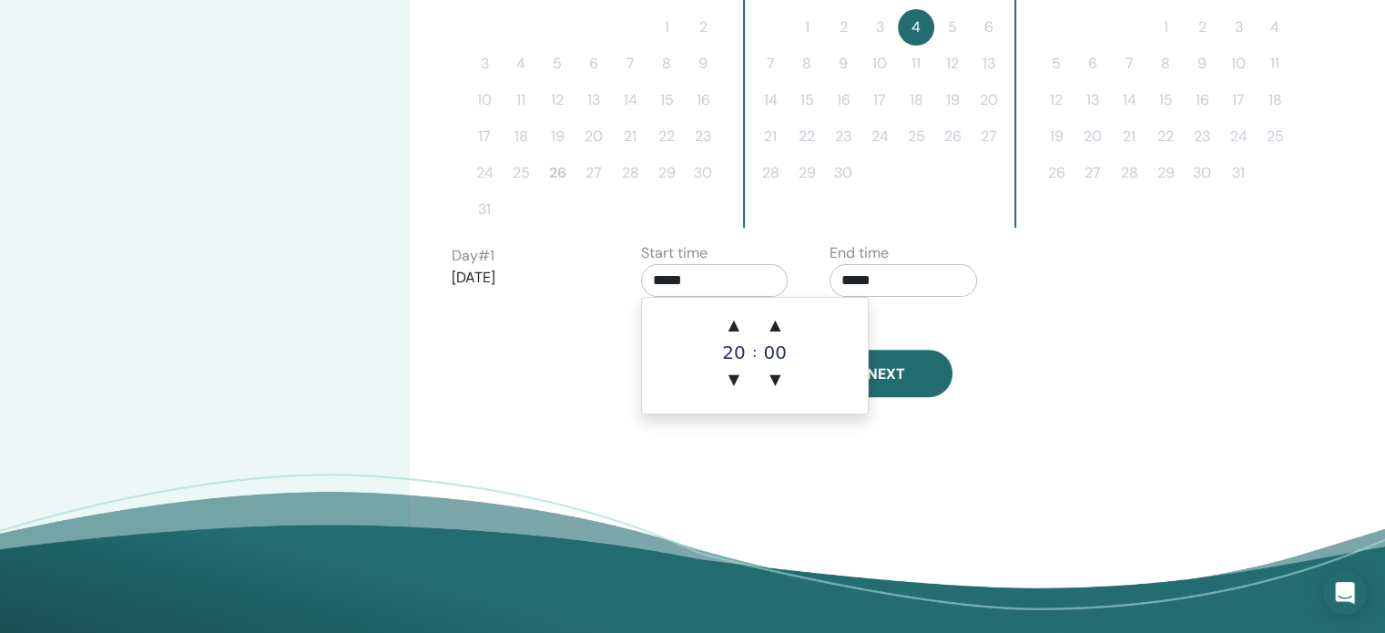
click at [683, 286] on input "*****" at bounding box center [714, 280] width 147 height 33
click at [657, 274] on input "*****" at bounding box center [714, 280] width 147 height 33
click at [736, 375] on span "▼" at bounding box center [733, 379] width 36 height 36
click at [729, 320] on span "▲" at bounding box center [733, 325] width 36 height 36
type input "*****"
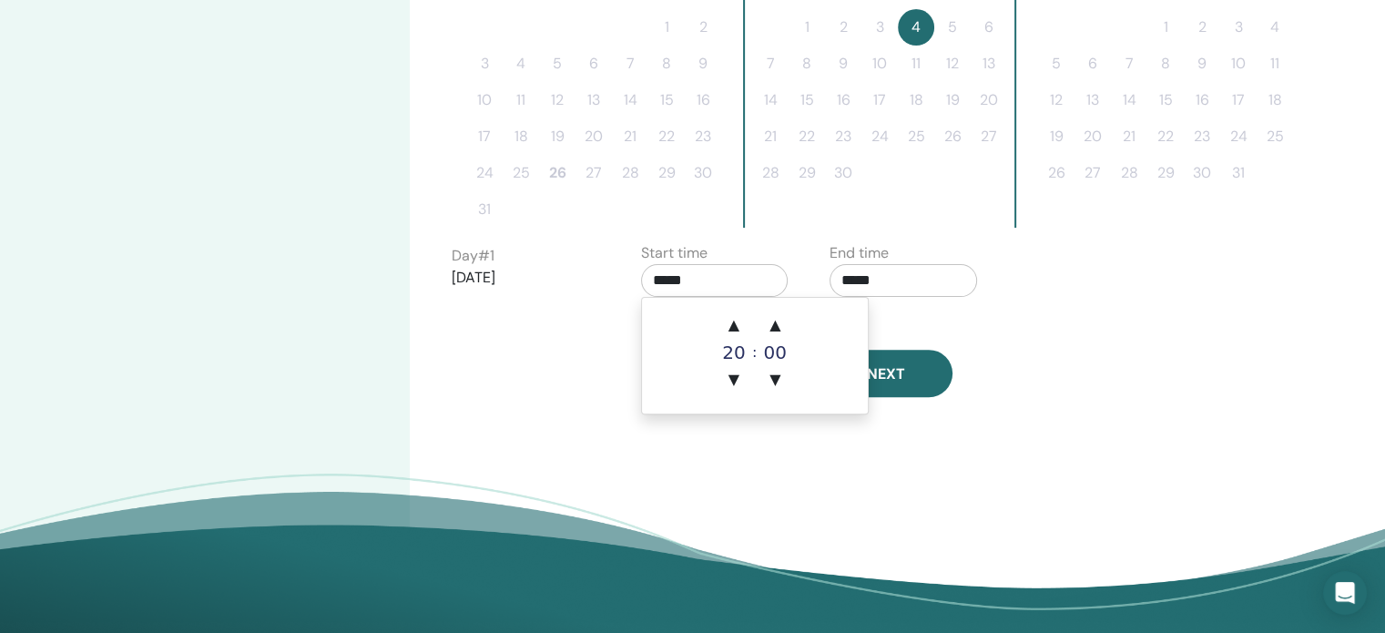
click at [1150, 329] on div "Back Next" at bounding box center [812, 353] width 748 height 95
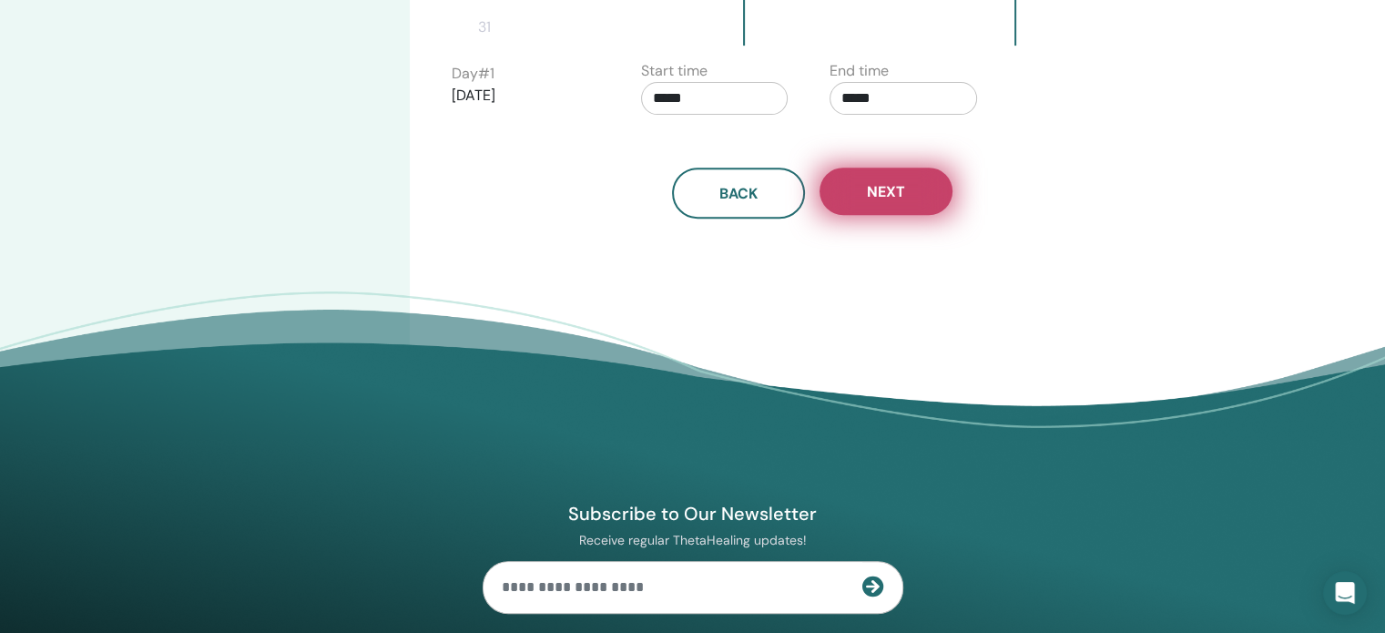
click at [888, 200] on button "Next" at bounding box center [885, 190] width 133 height 47
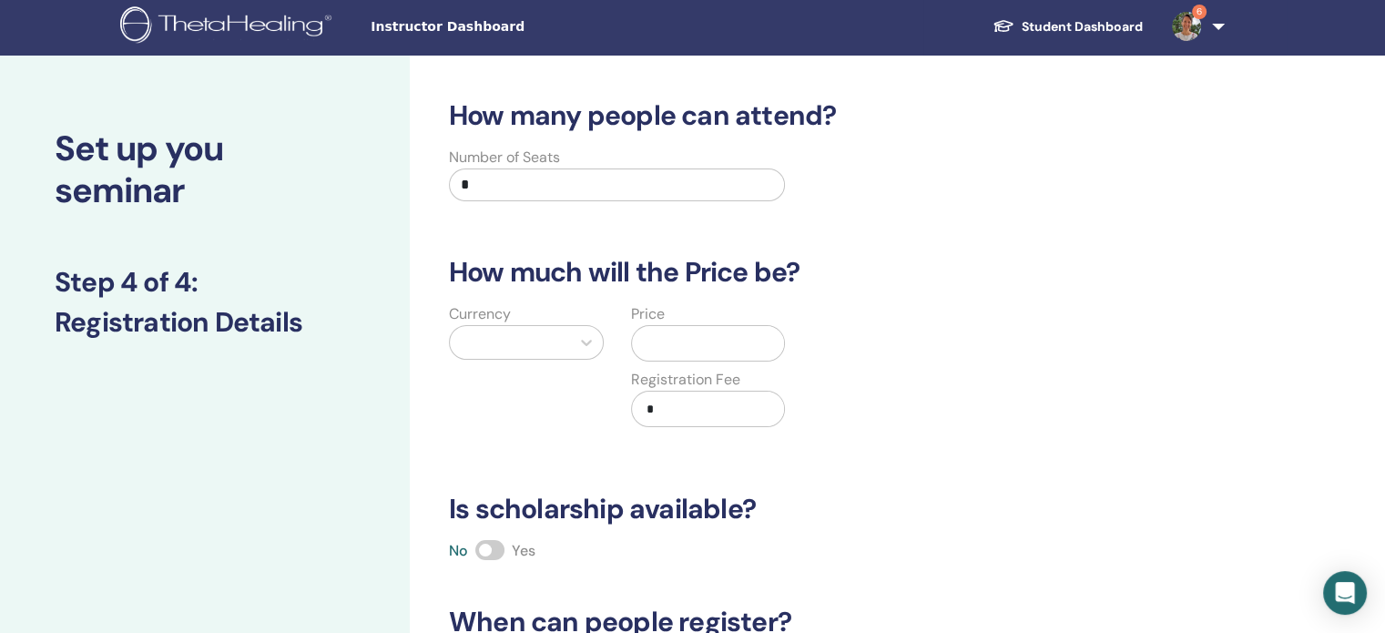
scroll to position [0, 0]
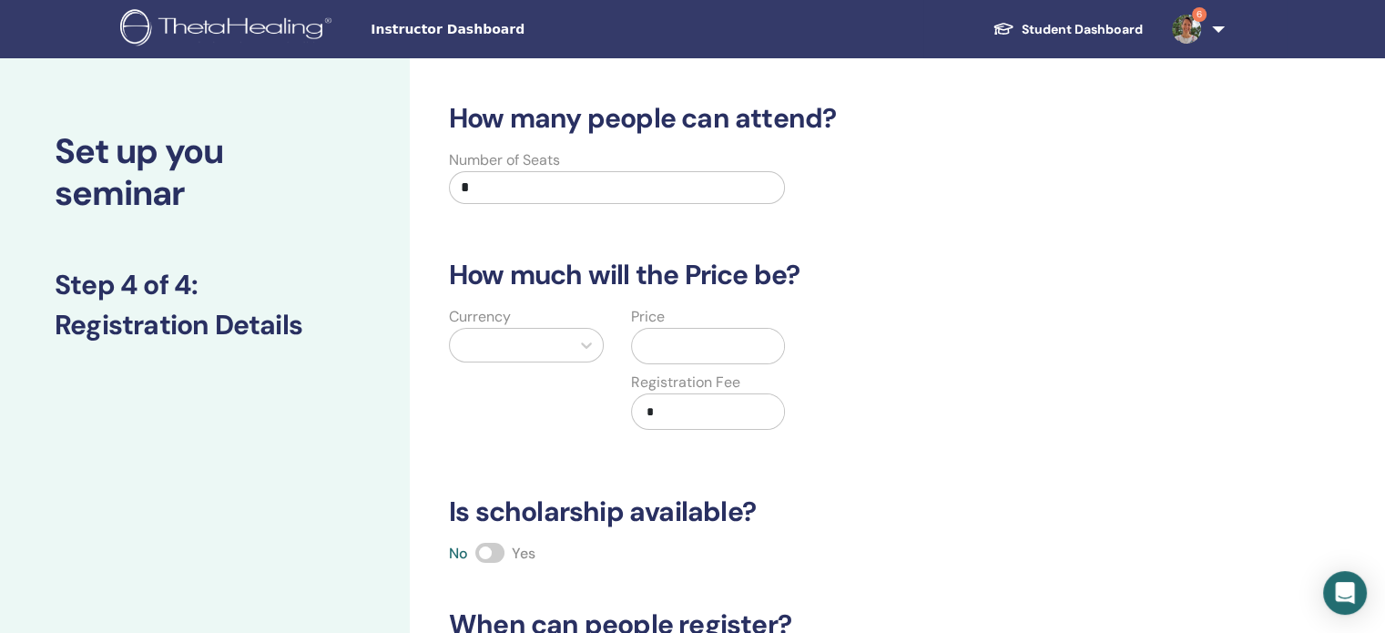
drag, startPoint x: 497, startPoint y: 172, endPoint x: 458, endPoint y: 179, distance: 39.8
click at [458, 179] on input "*" at bounding box center [617, 187] width 336 height 33
click at [472, 186] on input "*" at bounding box center [617, 187] width 336 height 33
type input "**"
click at [521, 341] on div at bounding box center [510, 344] width 102 height 25
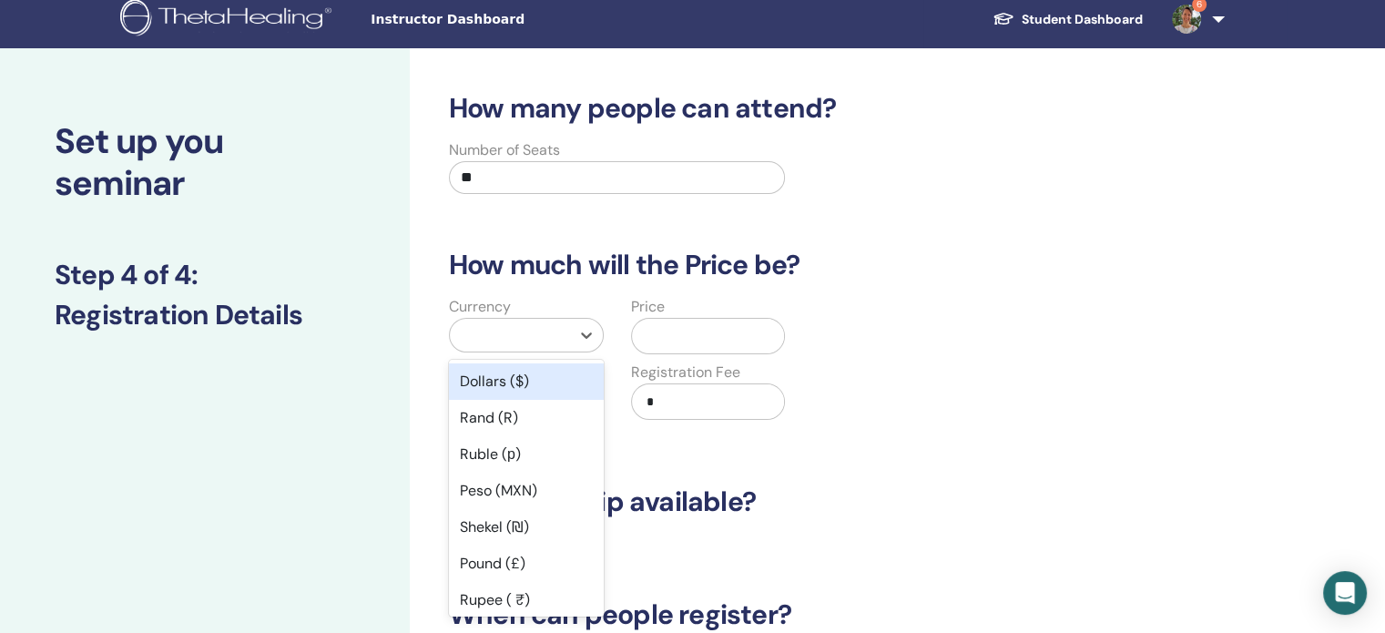
scroll to position [16, 0]
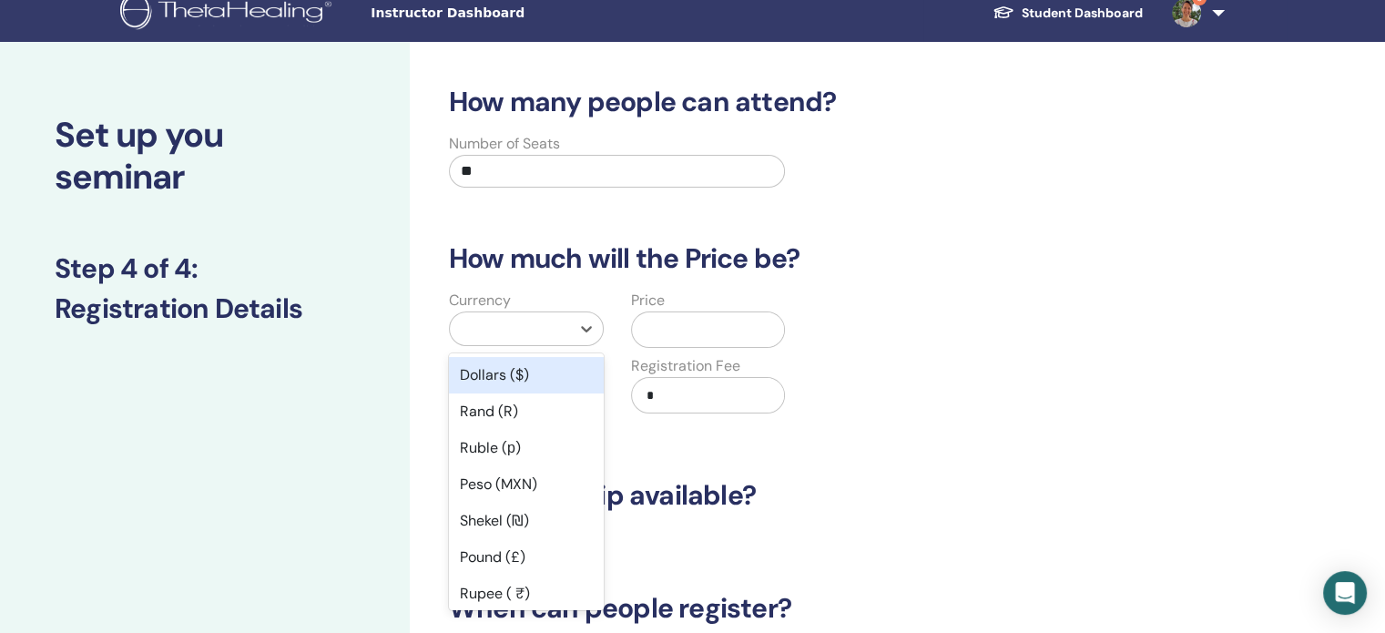
click at [541, 333] on div at bounding box center [510, 328] width 102 height 25
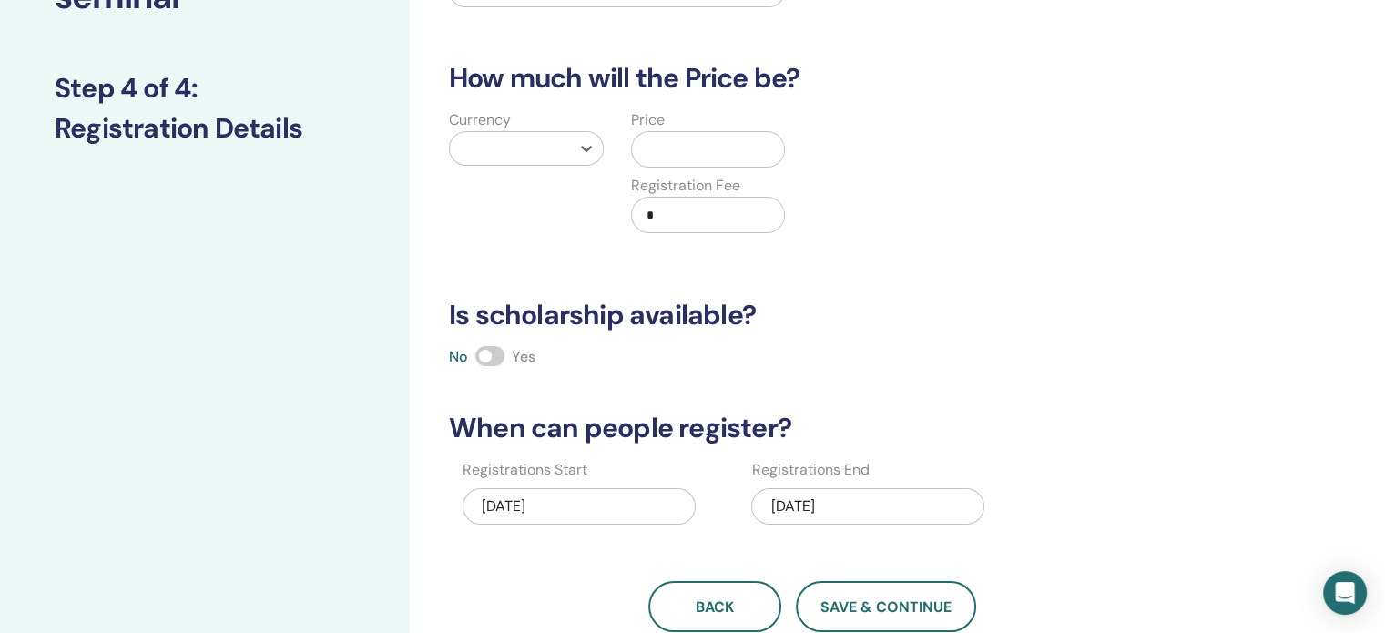
scroll to position [198, 0]
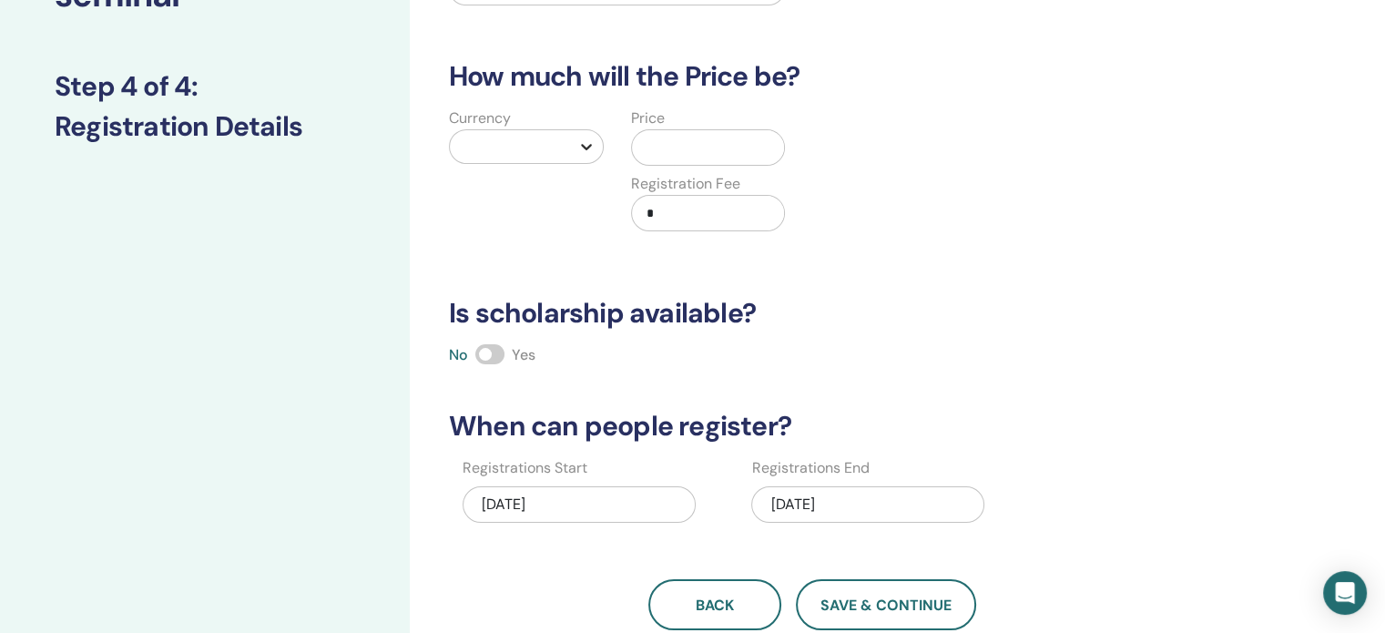
click at [583, 147] on icon at bounding box center [586, 146] width 18 height 18
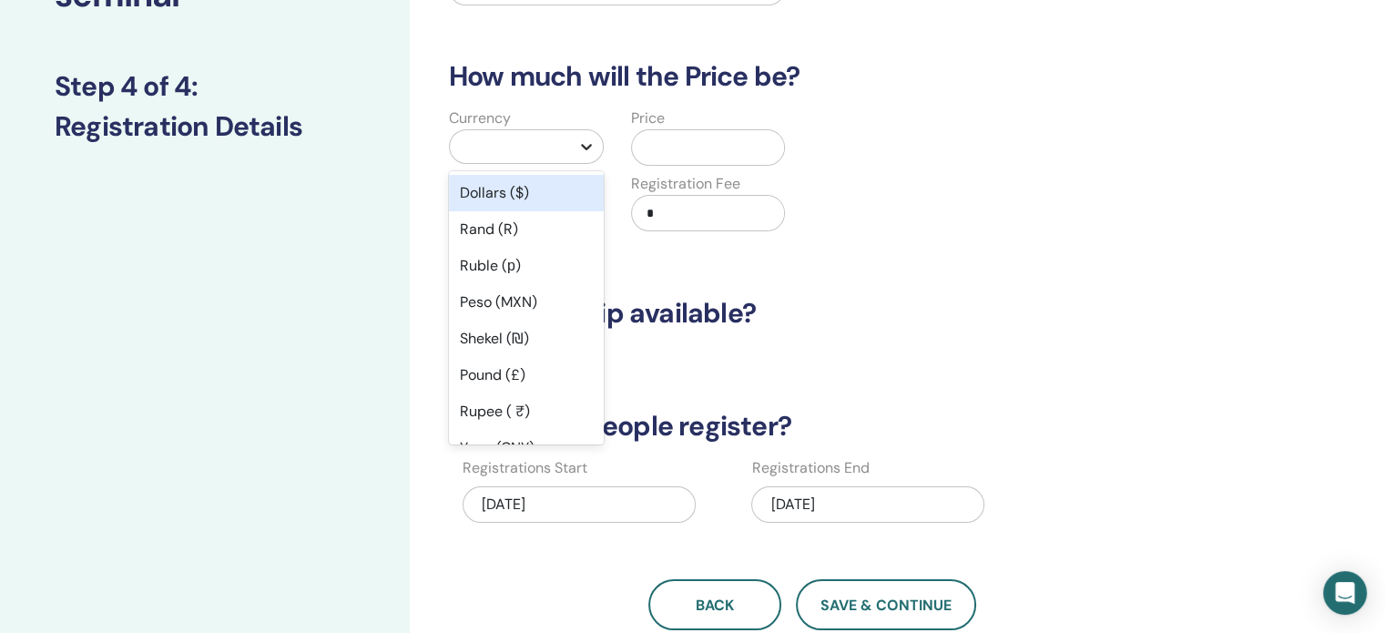
click at [583, 142] on icon at bounding box center [586, 146] width 18 height 18
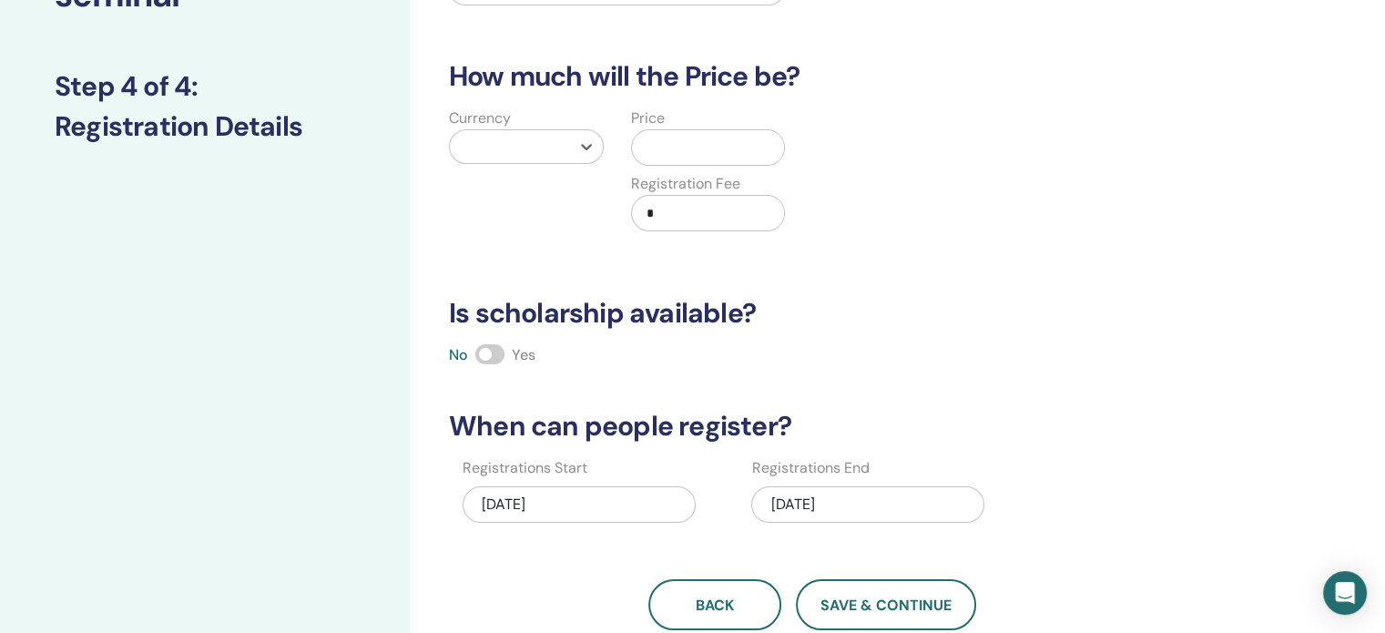
click at [998, 179] on div "Currency Select is focused ,type to refine list, press Down to open the menu, P…" at bounding box center [798, 180] width 748 height 146
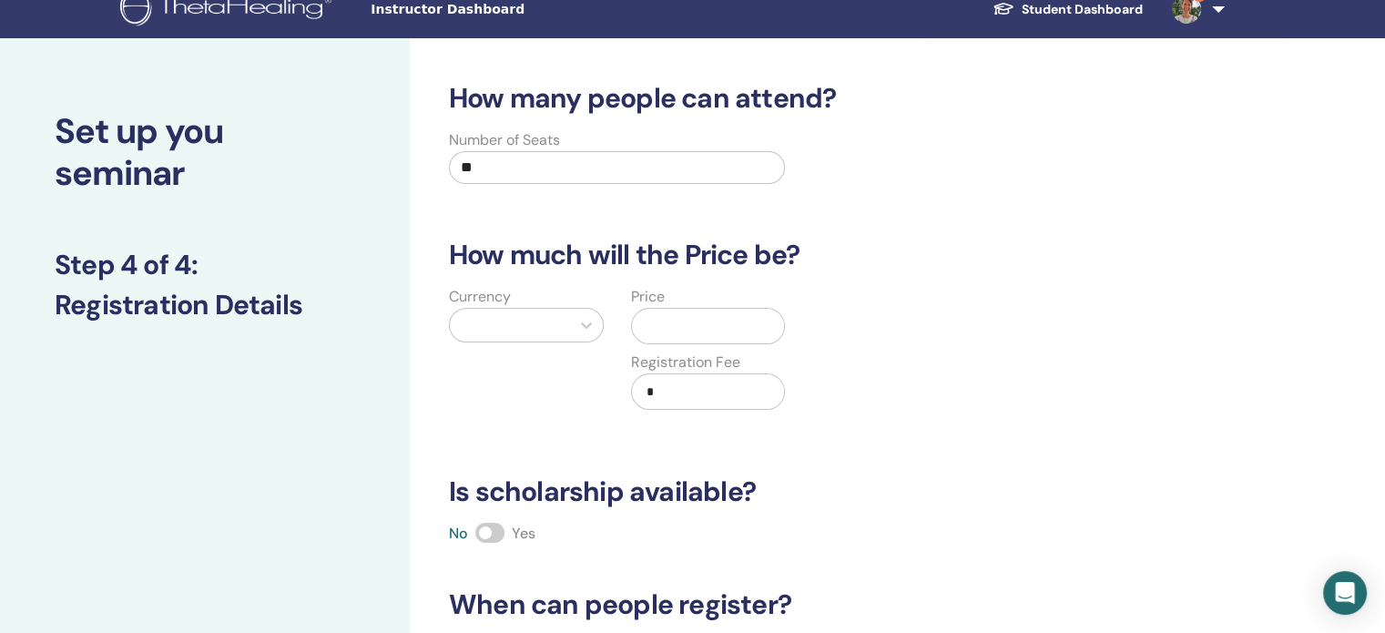
scroll to position [16, 0]
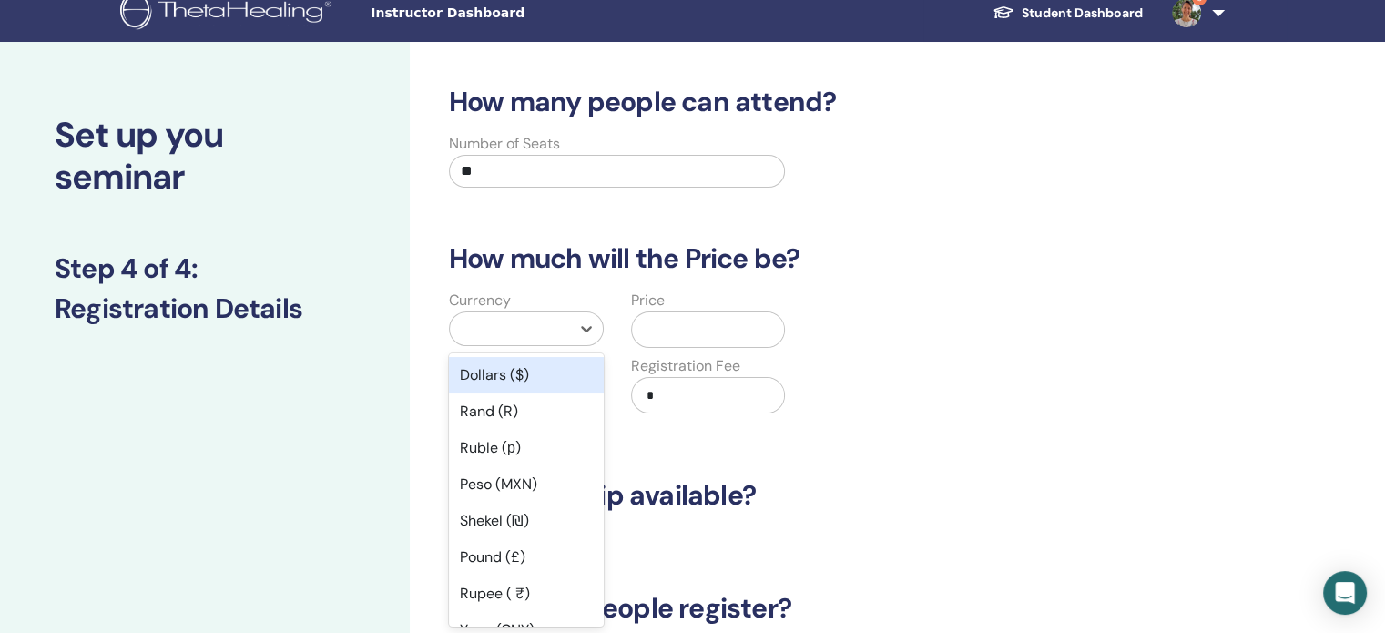
click at [543, 330] on div at bounding box center [510, 328] width 102 height 25
type input "**"
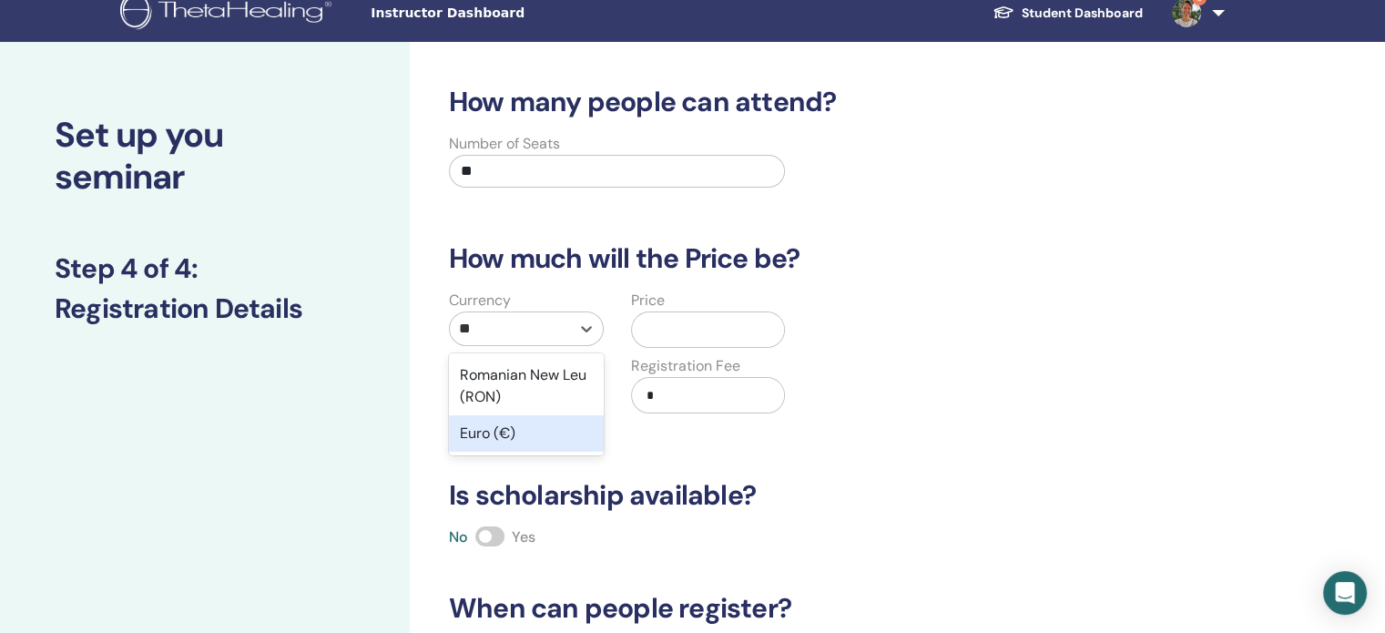
click at [520, 436] on div "Euro (€)" at bounding box center [526, 433] width 155 height 36
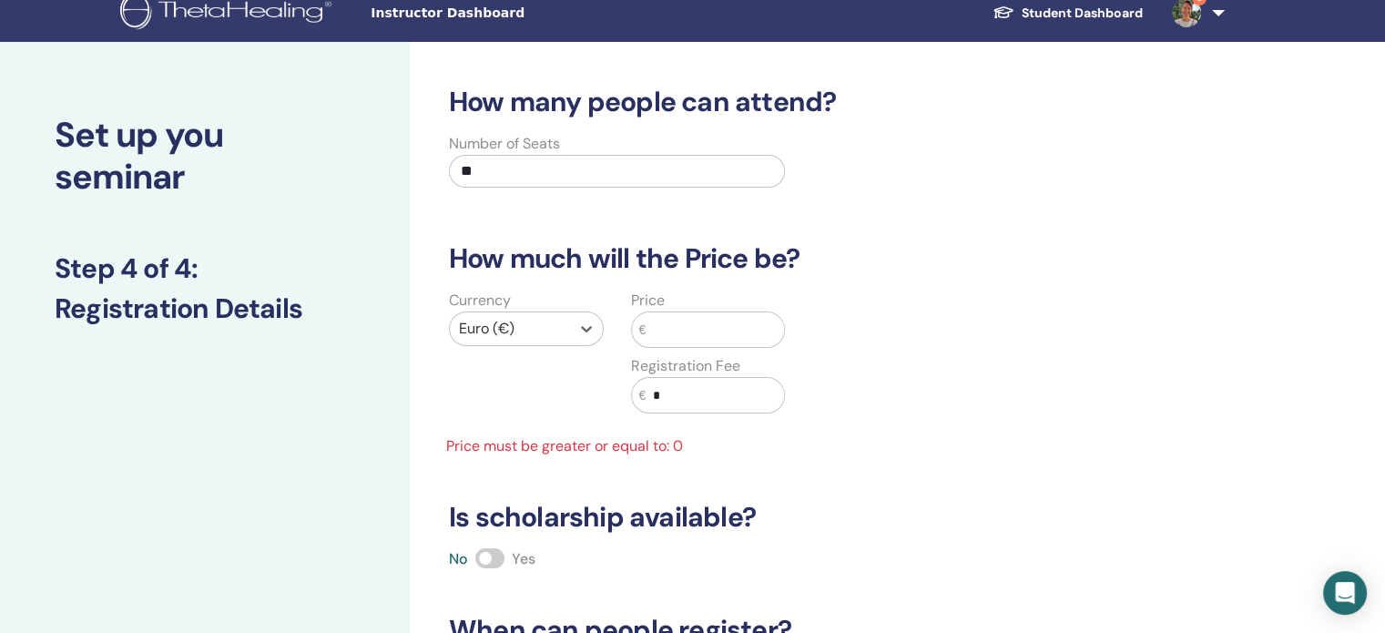
click at [708, 329] on input "text" at bounding box center [714, 329] width 138 height 35
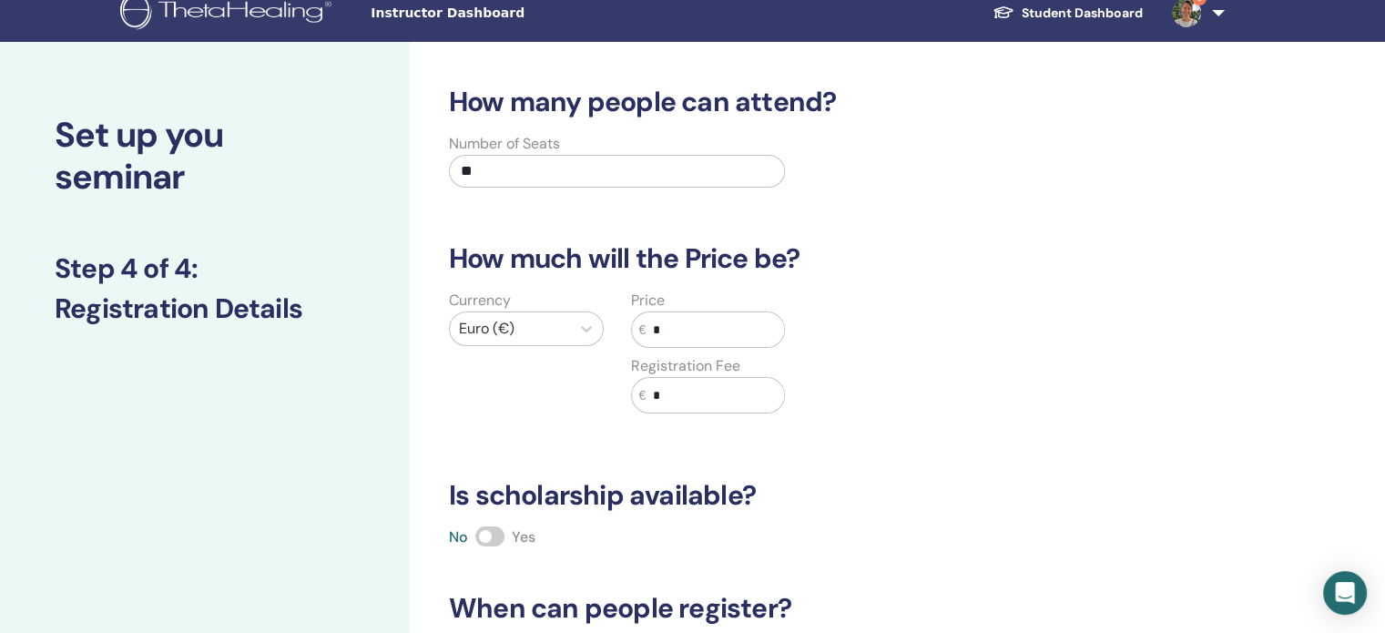
type input "*"
click at [921, 360] on div "Currency Euro (€) Price € * Registration Fee € *" at bounding box center [798, 362] width 748 height 146
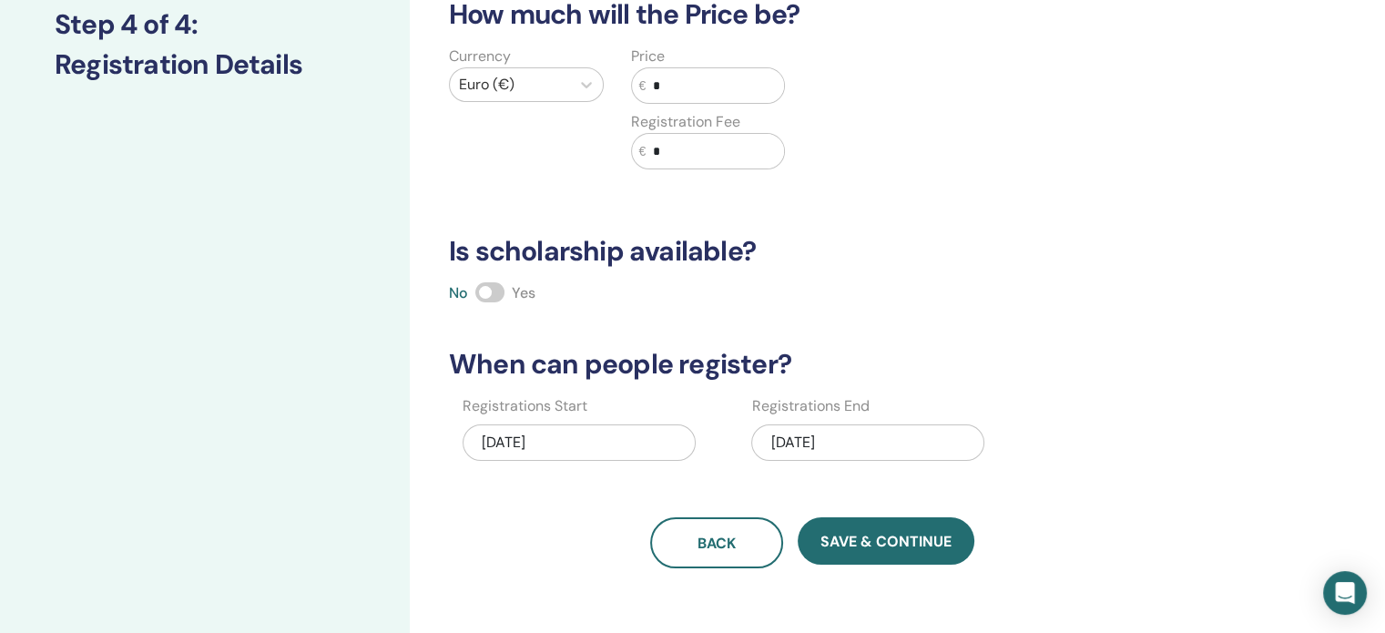
scroll to position [289, 0]
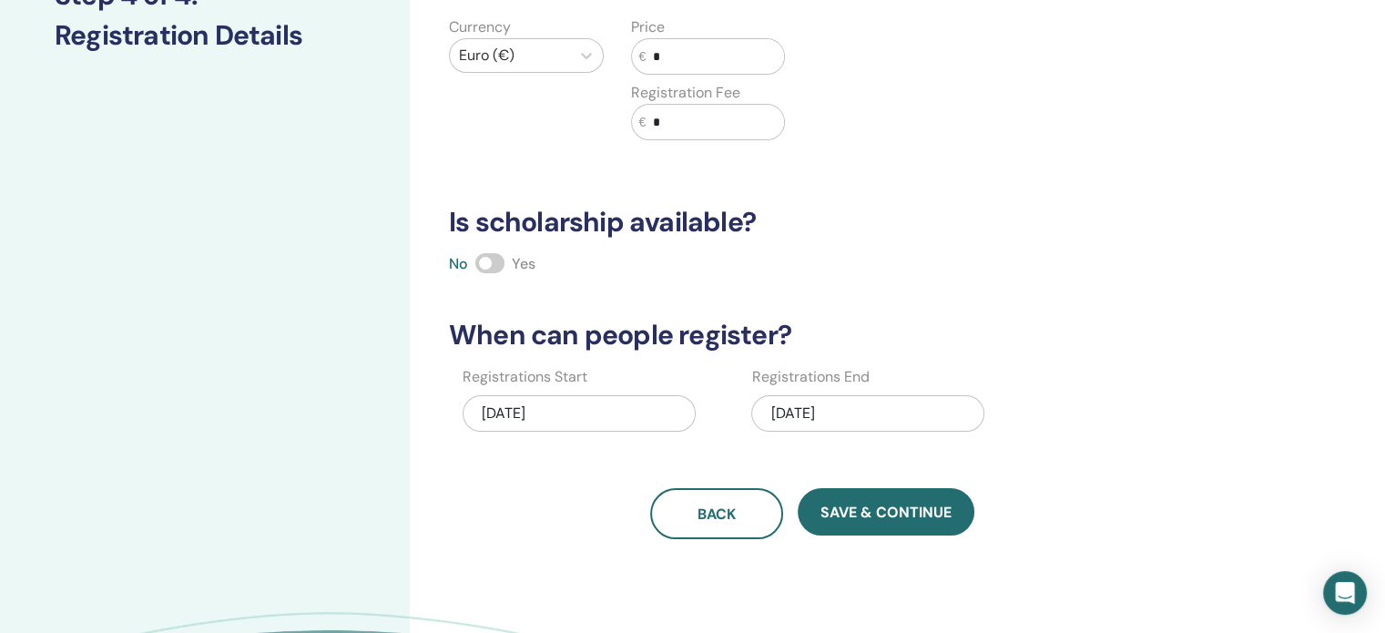
click at [502, 261] on span at bounding box center [489, 263] width 29 height 20
click at [808, 419] on div "09/04/2025" at bounding box center [867, 413] width 233 height 36
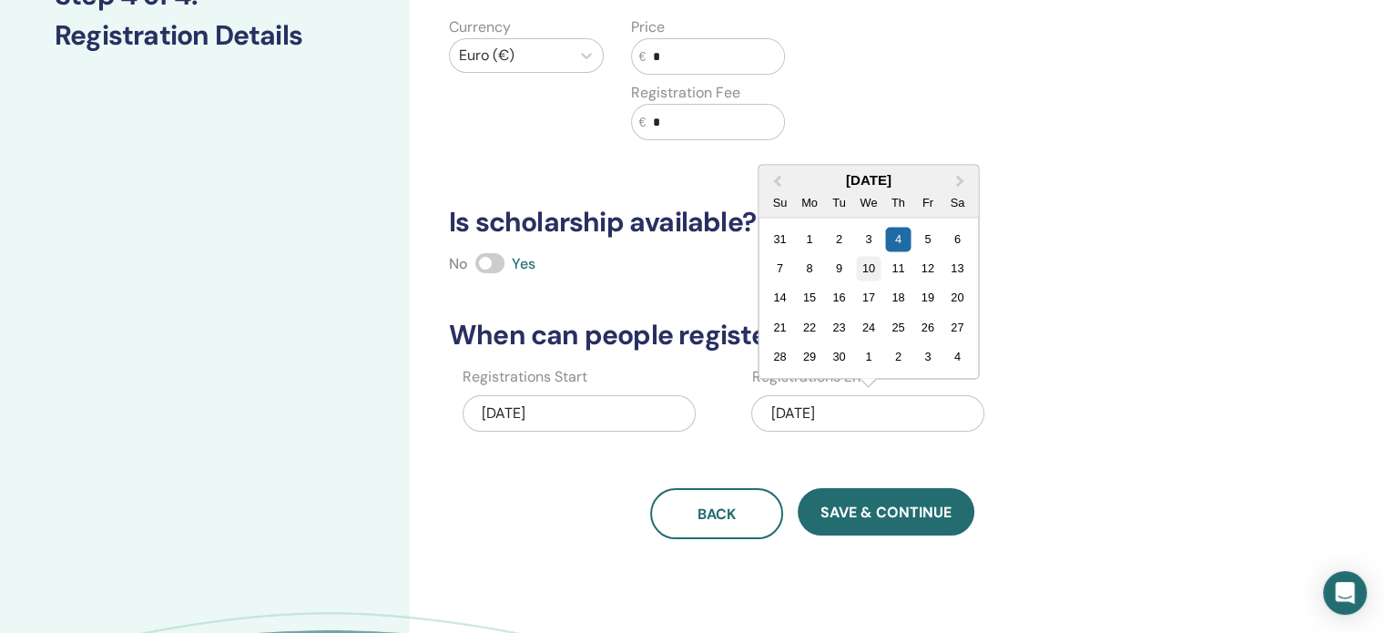
click at [870, 269] on div "10" at bounding box center [868, 268] width 25 height 25
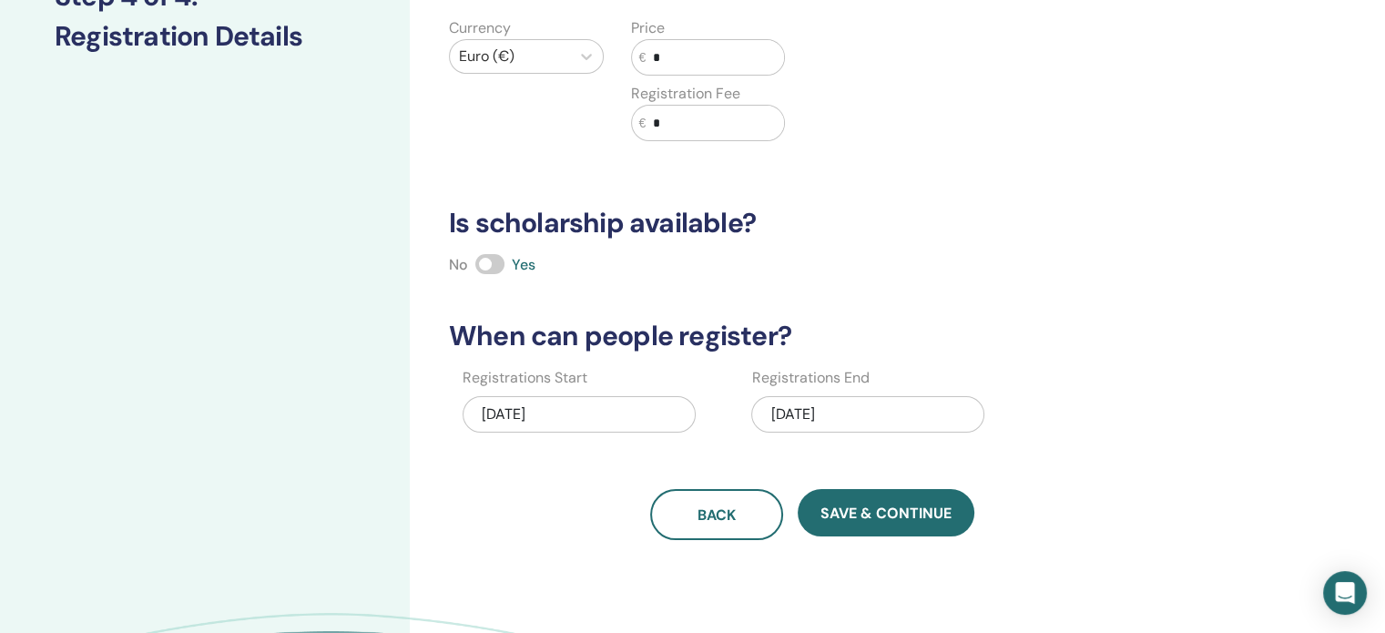
scroll to position [273, 0]
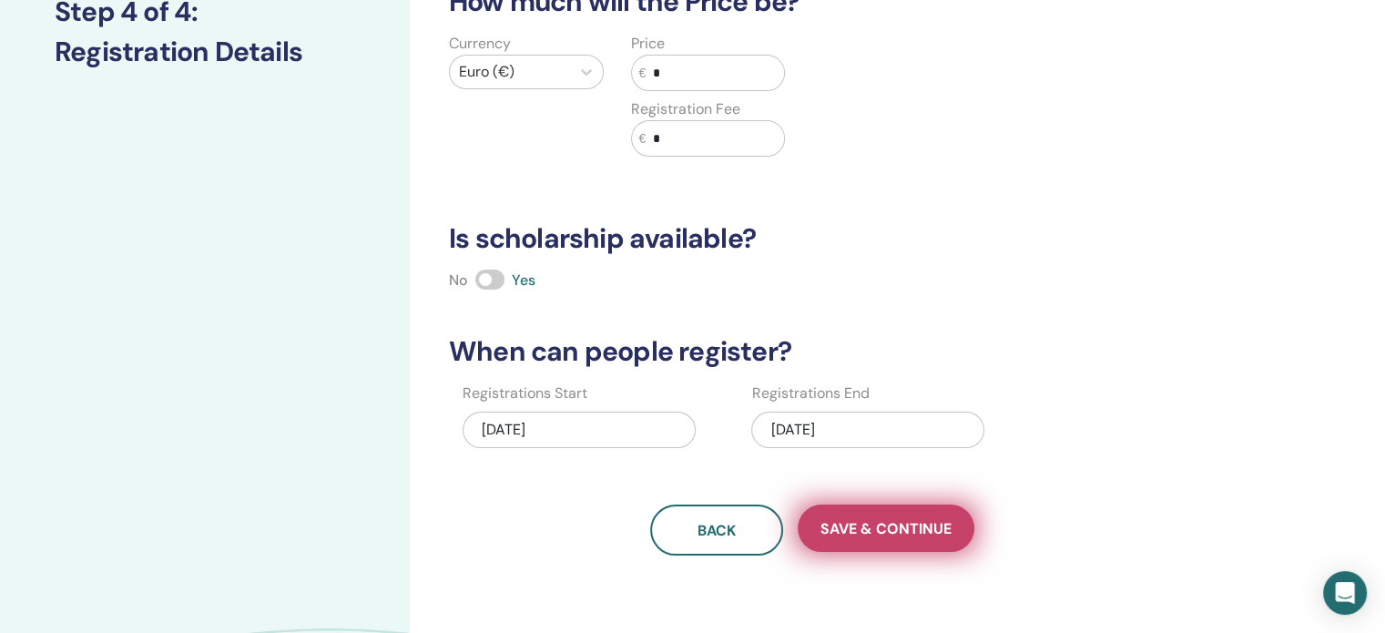
click at [897, 532] on span "Save & Continue" at bounding box center [885, 528] width 131 height 19
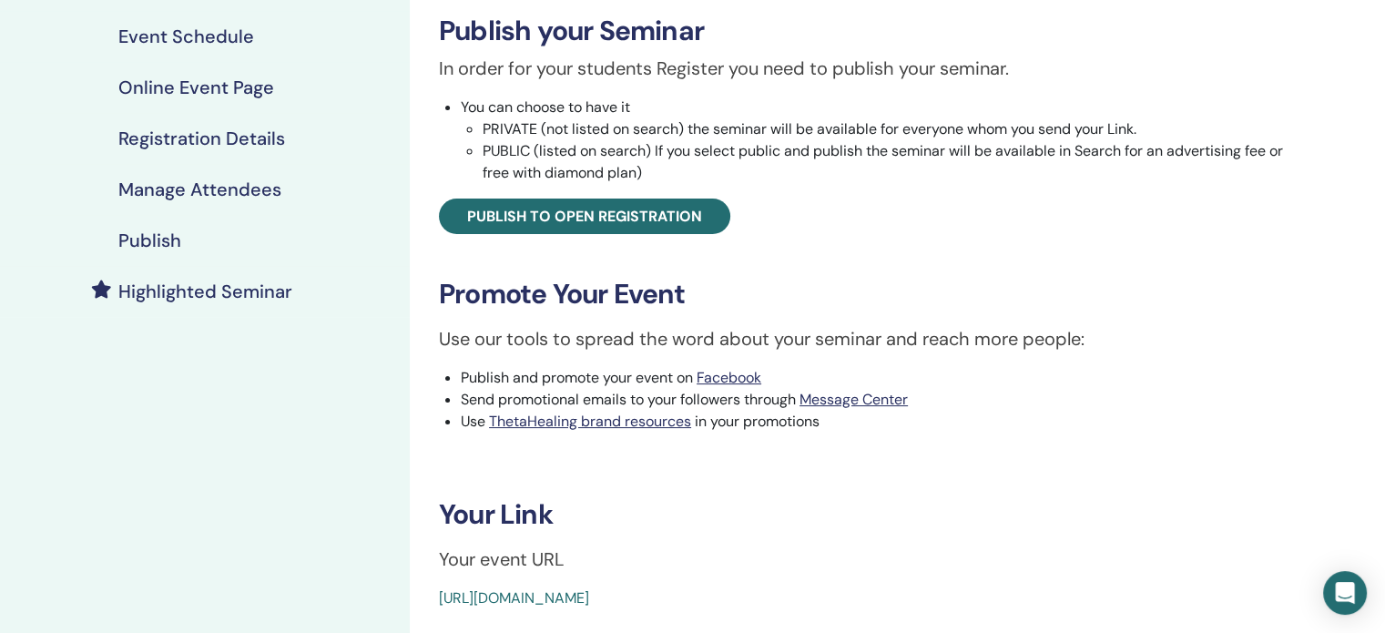
scroll to position [455, 0]
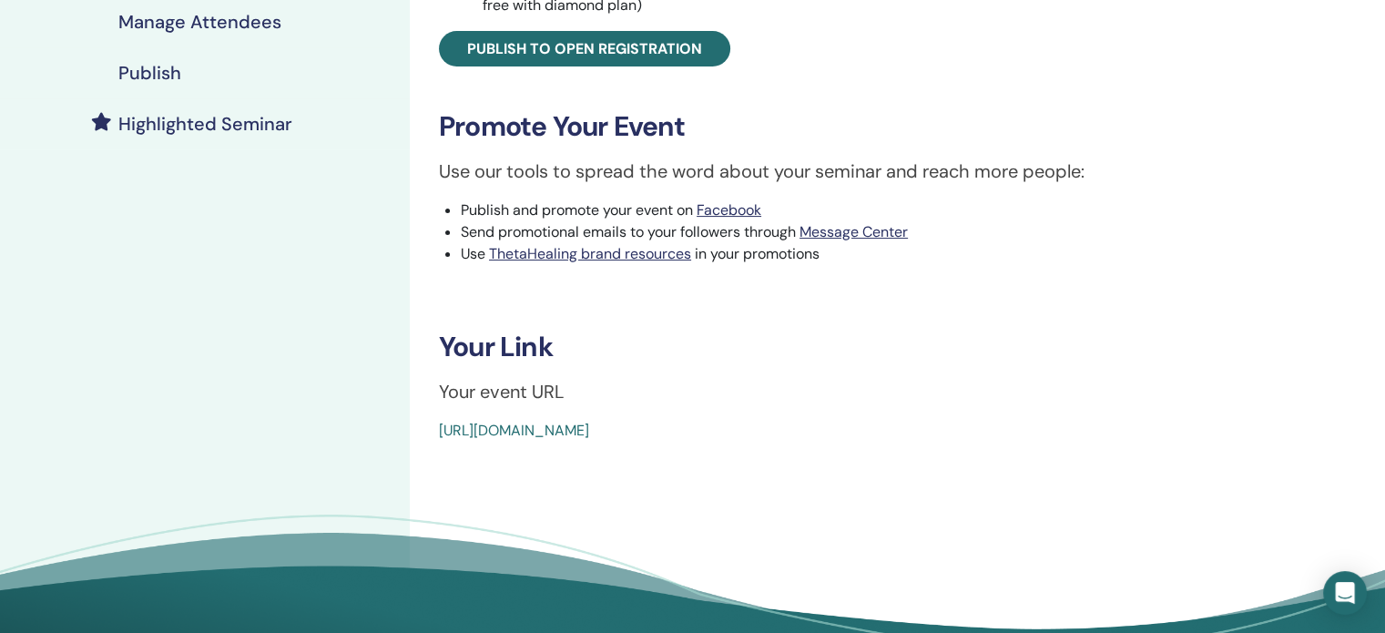
drag, startPoint x: 863, startPoint y: 429, endPoint x: 410, endPoint y: 444, distance: 453.6
click at [410, 444] on div "ThetaHealing Intro- Create Your Own Reality Event Type Online Event Status Not …" at bounding box center [871, 149] width 923 height 1093
copy link "https://www.thetahealing.com/seminar-375770-details.html"
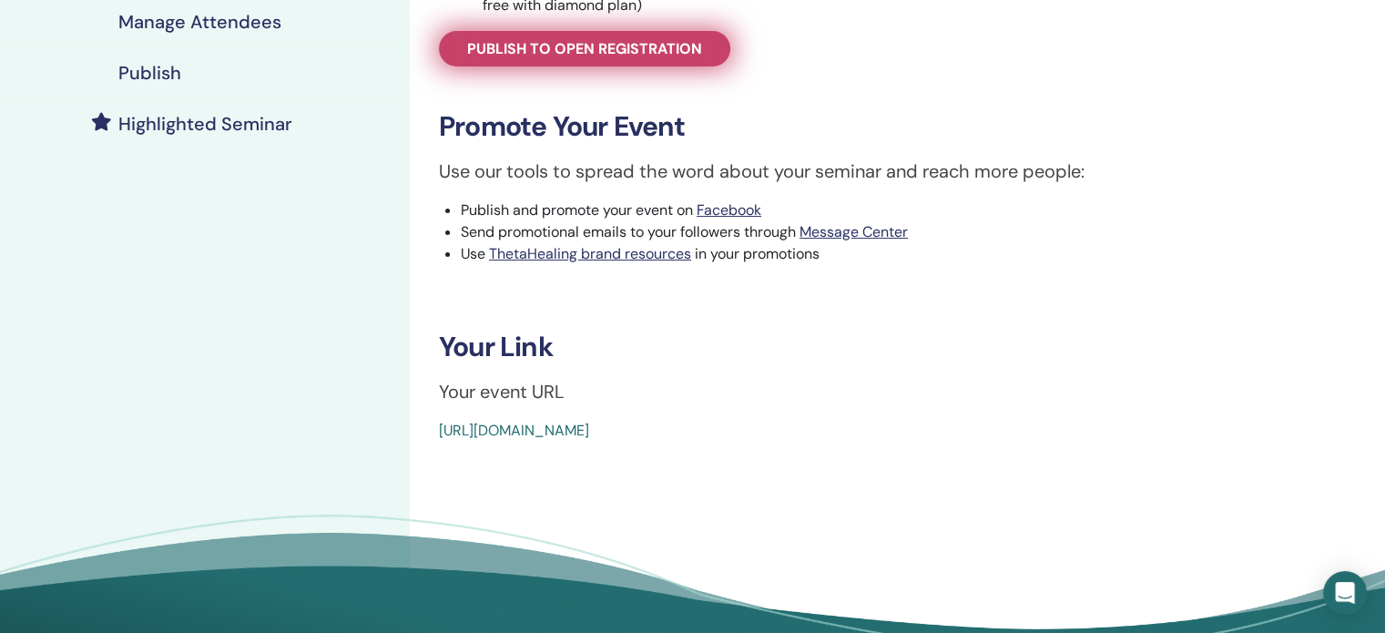
click at [664, 57] on span "Publish to open registration" at bounding box center [584, 48] width 235 height 19
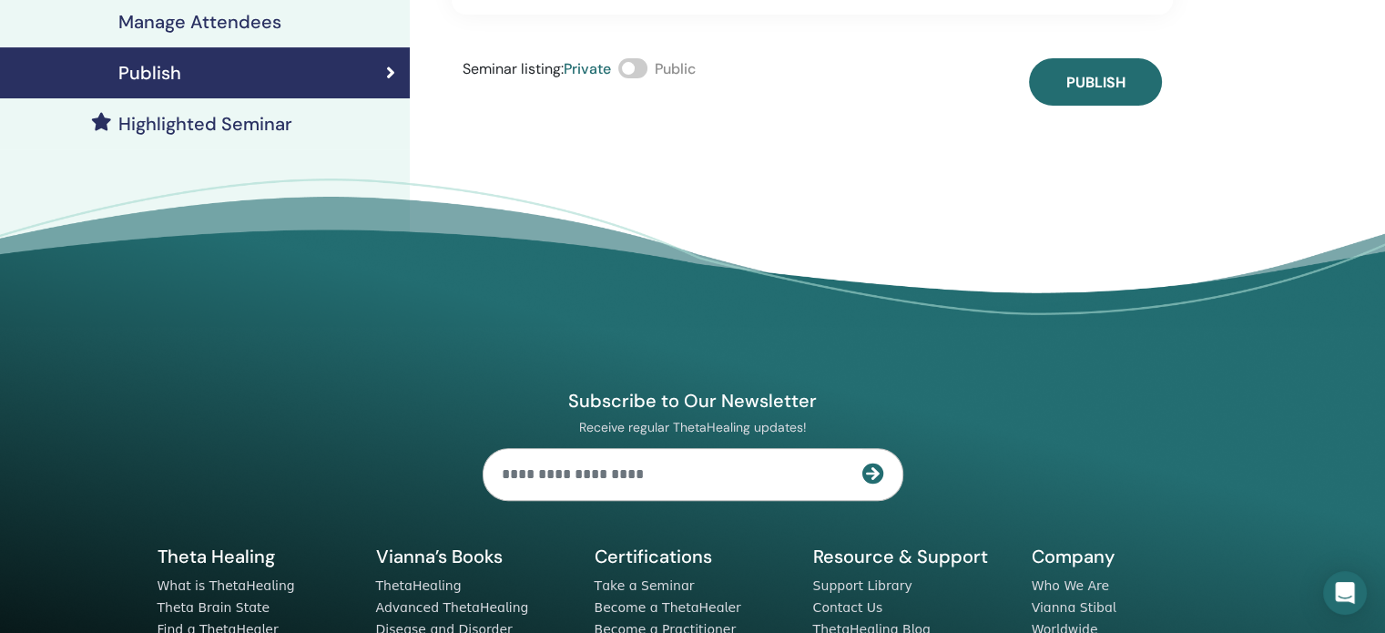
scroll to position [182, 0]
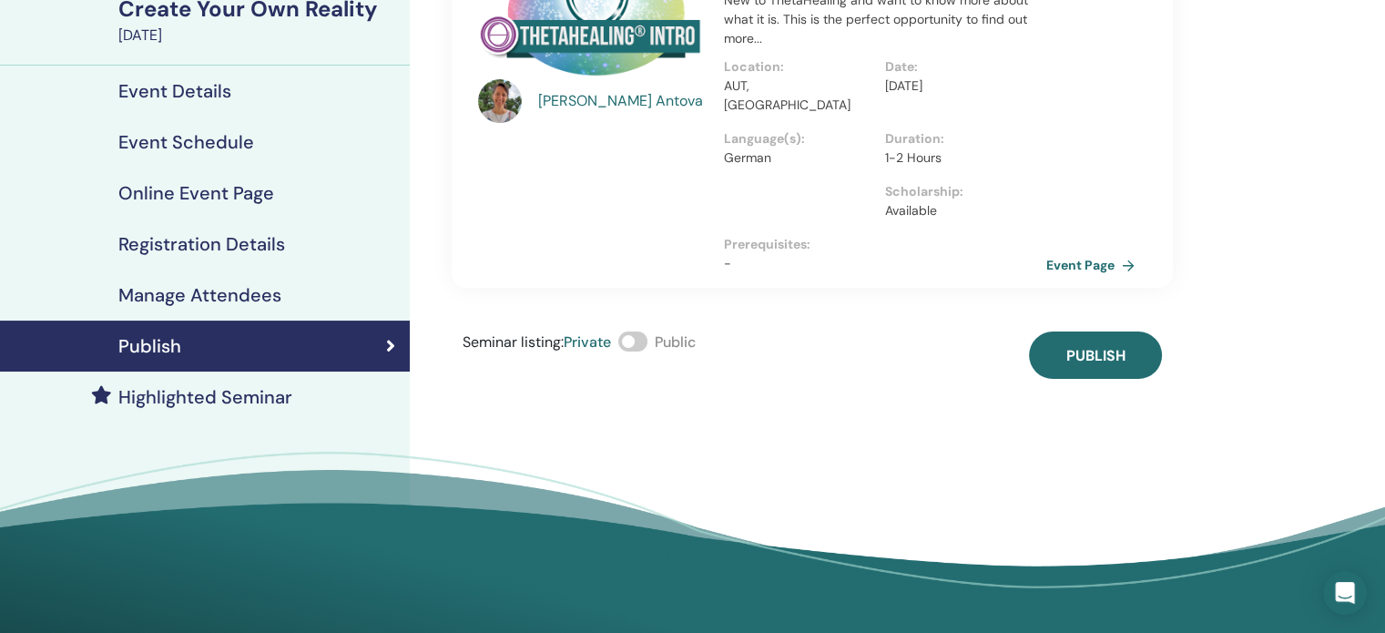
click at [641, 331] on span at bounding box center [632, 341] width 29 height 20
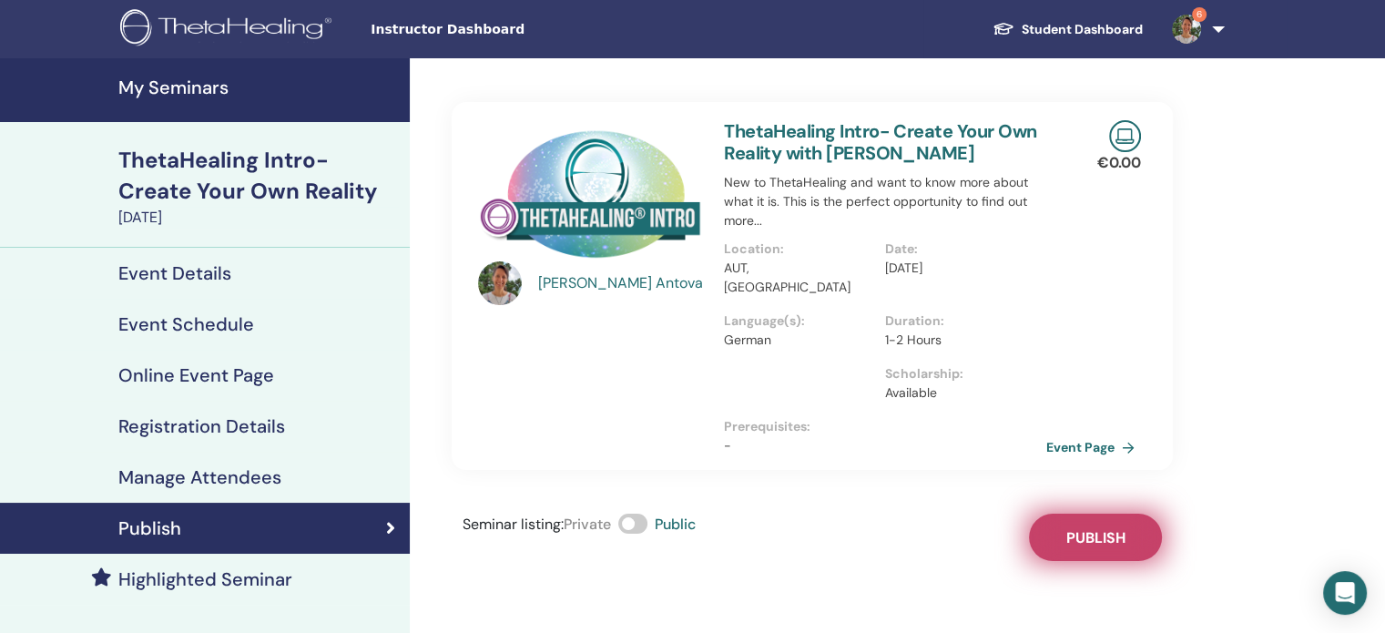
click at [1111, 528] on span "Publish" at bounding box center [1095, 537] width 59 height 19
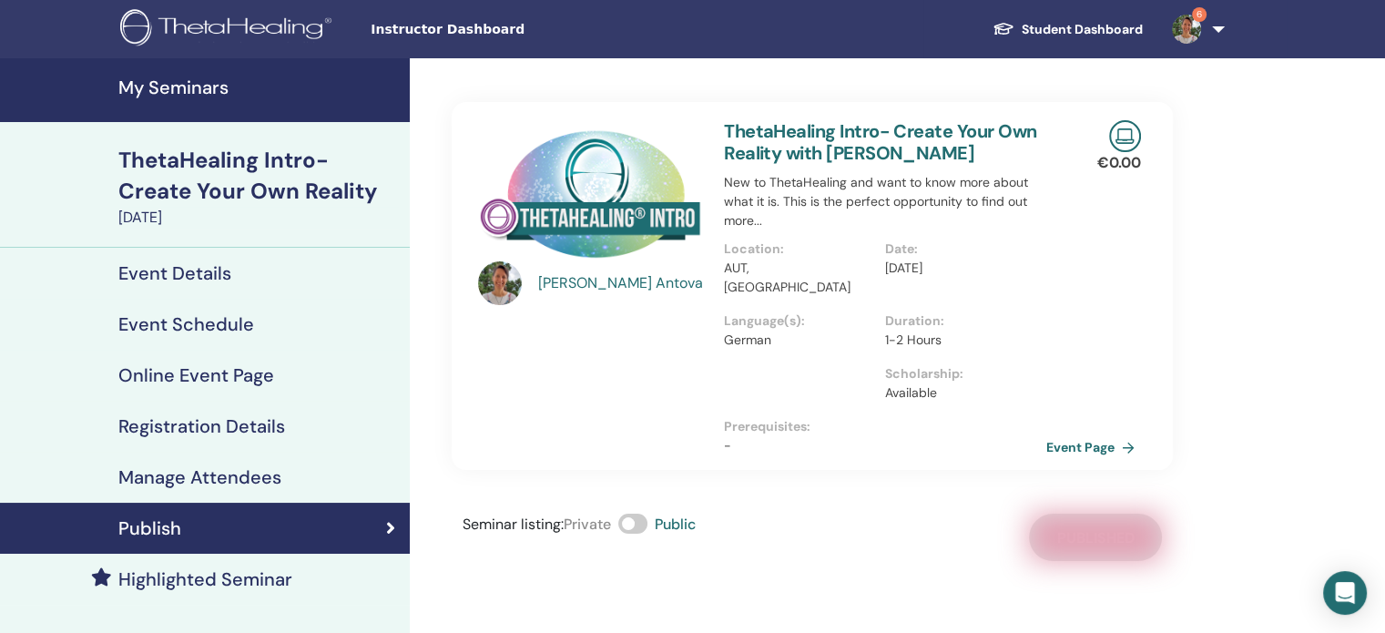
click at [250, 381] on h4 "Online Event Page" at bounding box center [196, 375] width 156 height 22
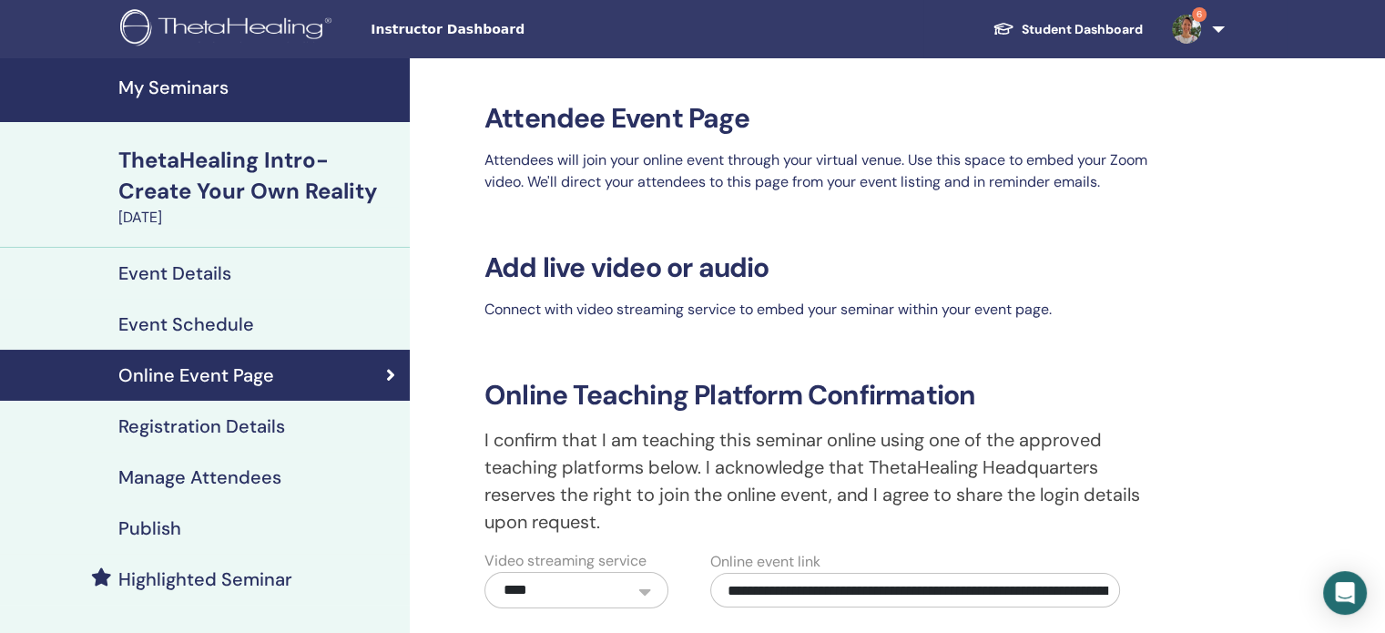
click at [720, 586] on input "**********" at bounding box center [915, 590] width 410 height 35
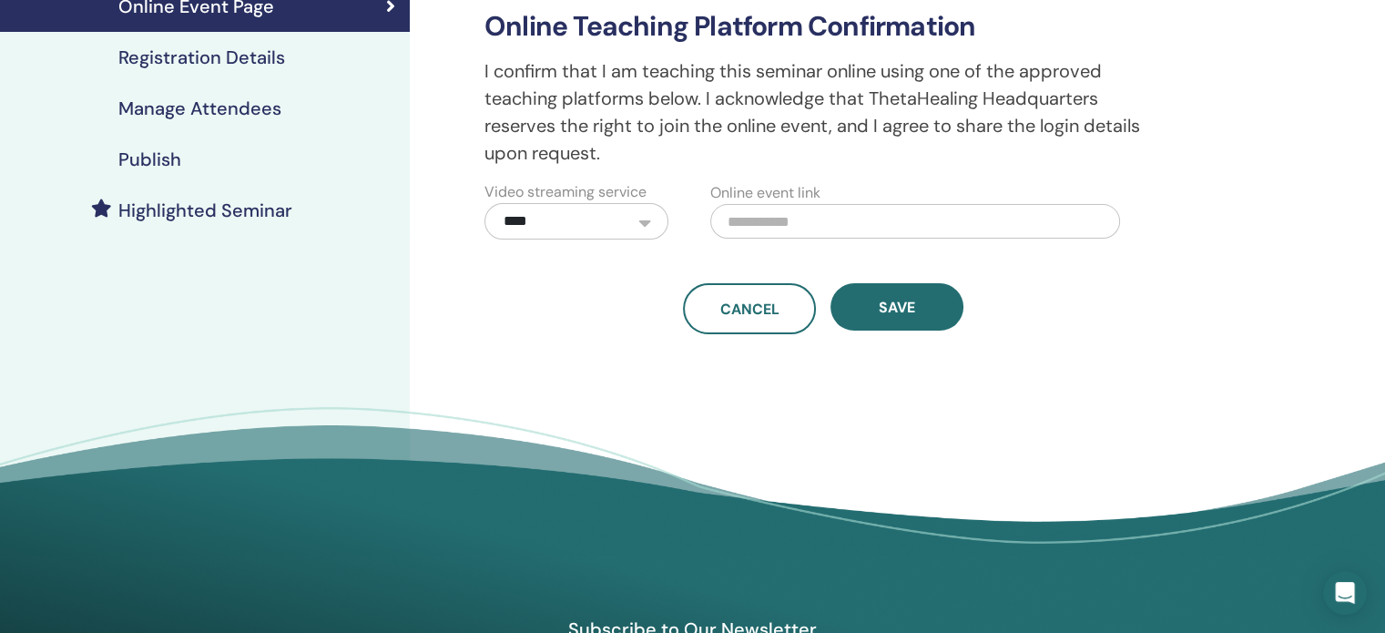
scroll to position [455, 0]
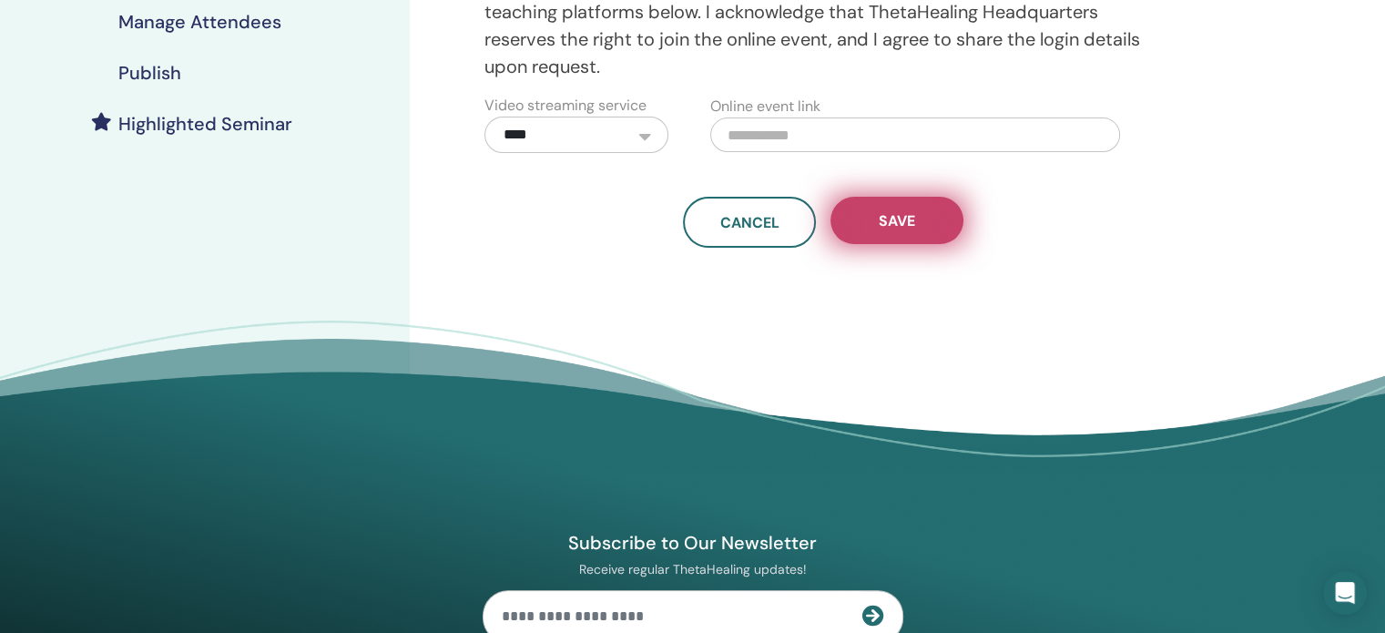
click at [900, 214] on span "Save" at bounding box center [896, 220] width 36 height 19
click at [933, 231] on button "Save" at bounding box center [896, 220] width 133 height 47
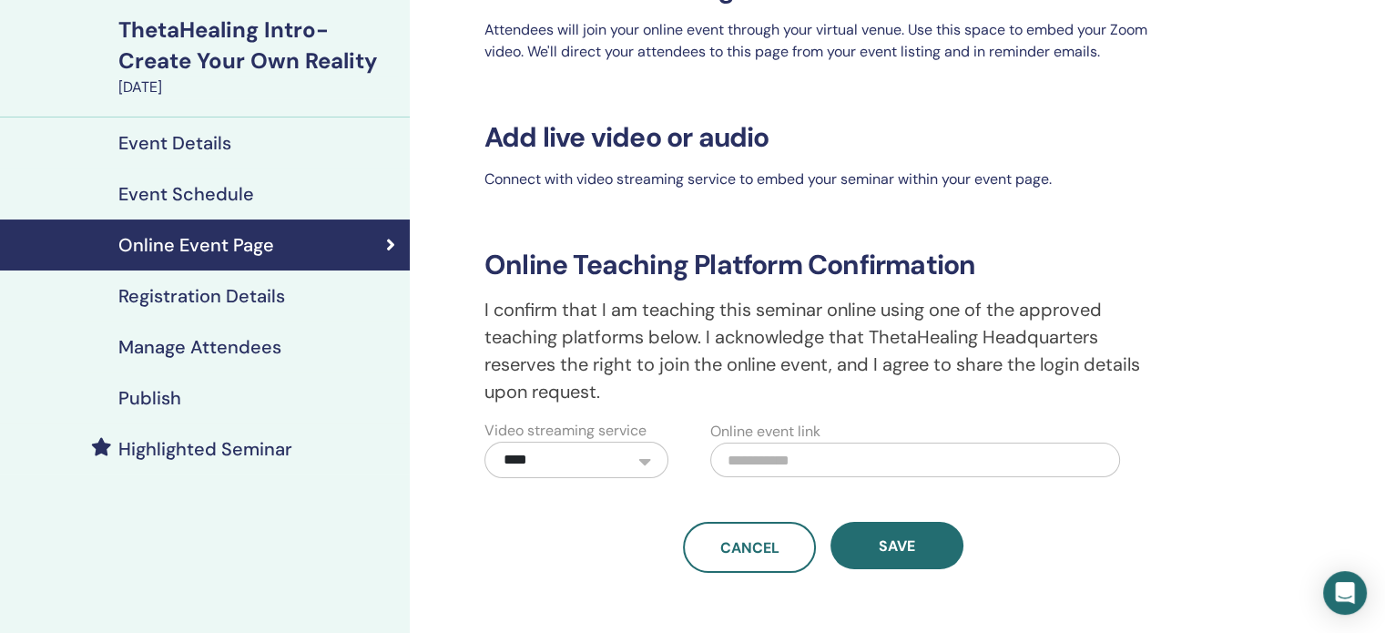
scroll to position [0, 0]
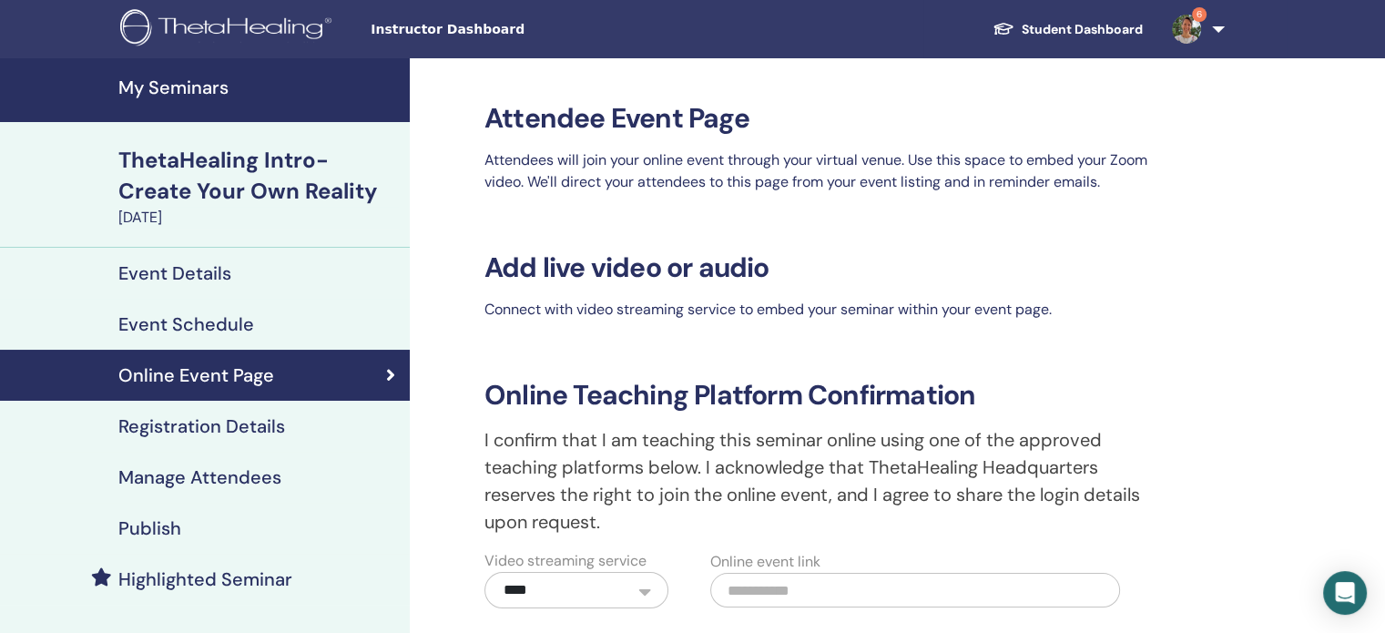
click at [164, 537] on h4 "Publish" at bounding box center [149, 528] width 63 height 22
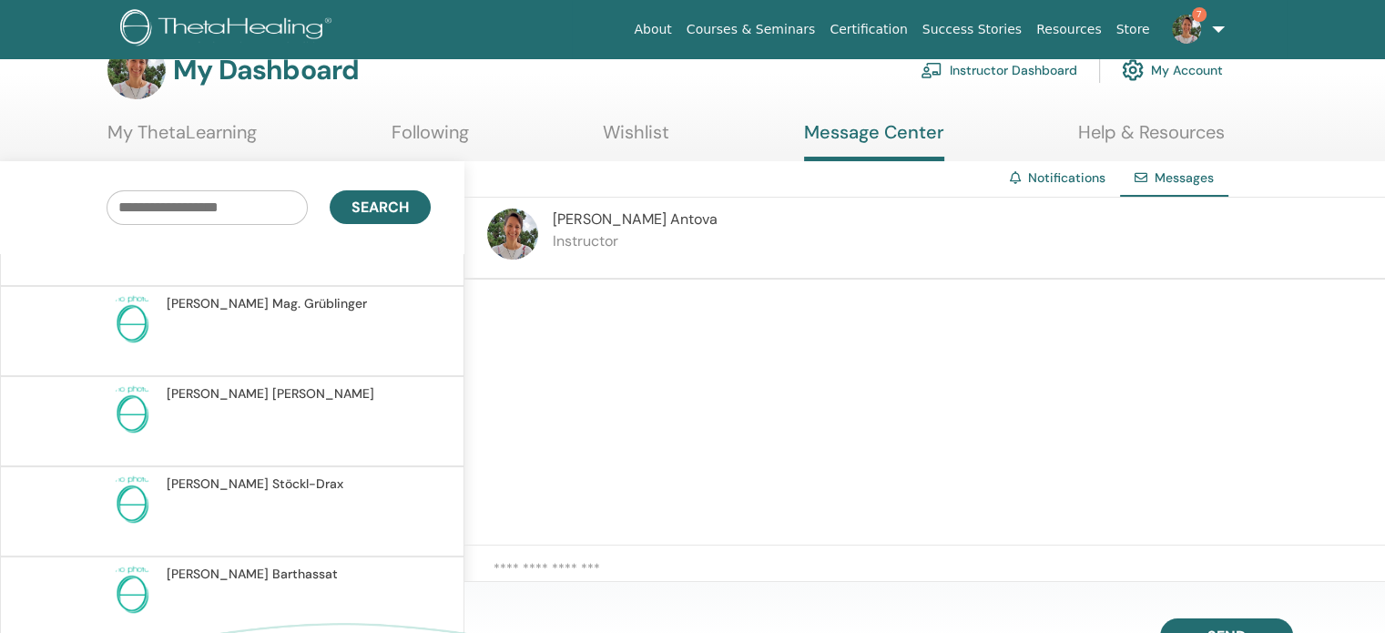
scroll to position [4646, 0]
